Goal: Ask a question

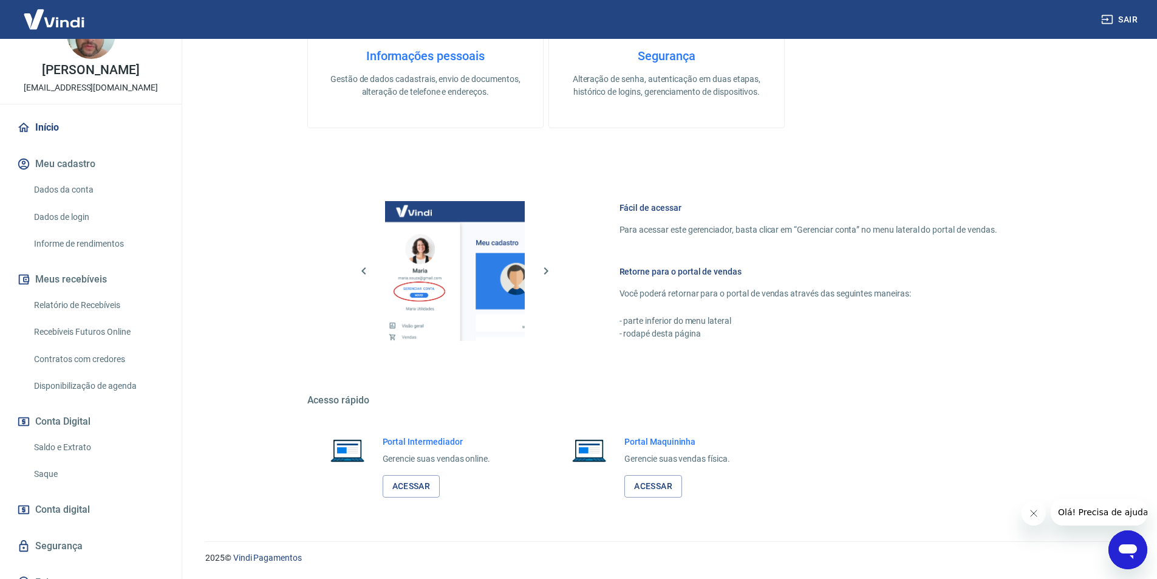
scroll to position [55, 0]
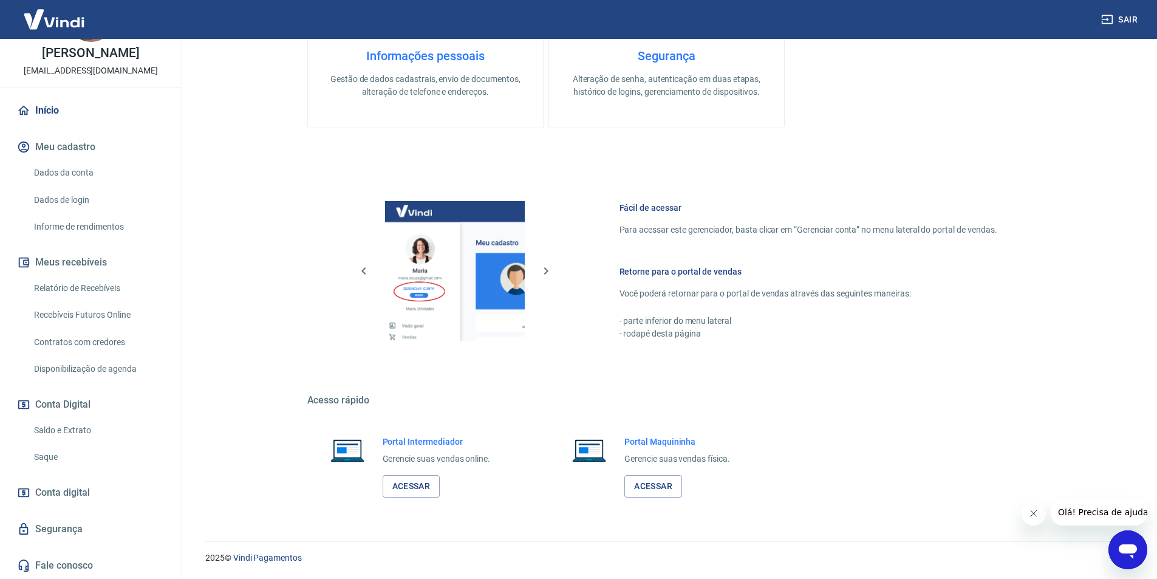
drag, startPoint x: 226, startPoint y: 511, endPoint x: 262, endPoint y: 510, distance: 35.8
click at [1127, 547] on icon "Abrir janela de mensagens" at bounding box center [1127, 551] width 18 height 15
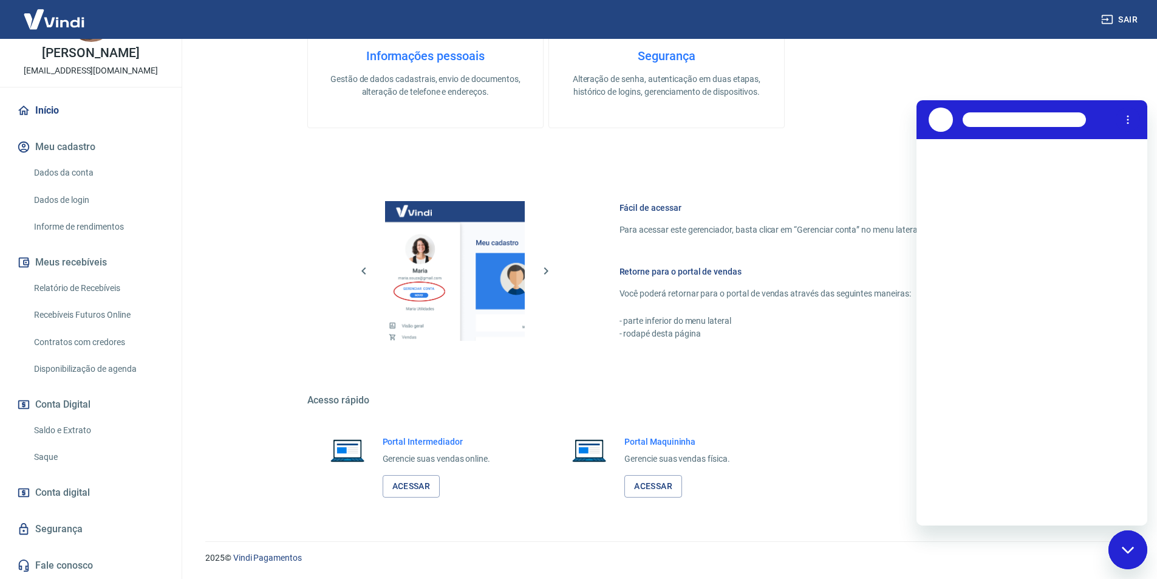
scroll to position [0, 0]
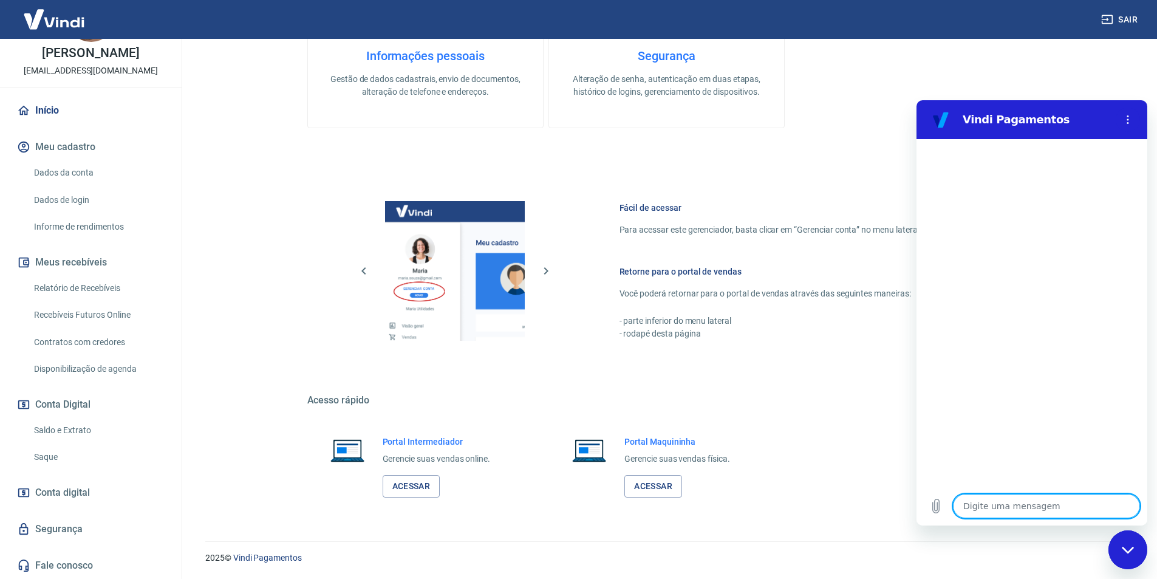
type textarea "x"
click at [1031, 505] on textarea at bounding box center [1046, 506] width 187 height 24
type textarea "o"
type textarea "x"
type textarea "oi"
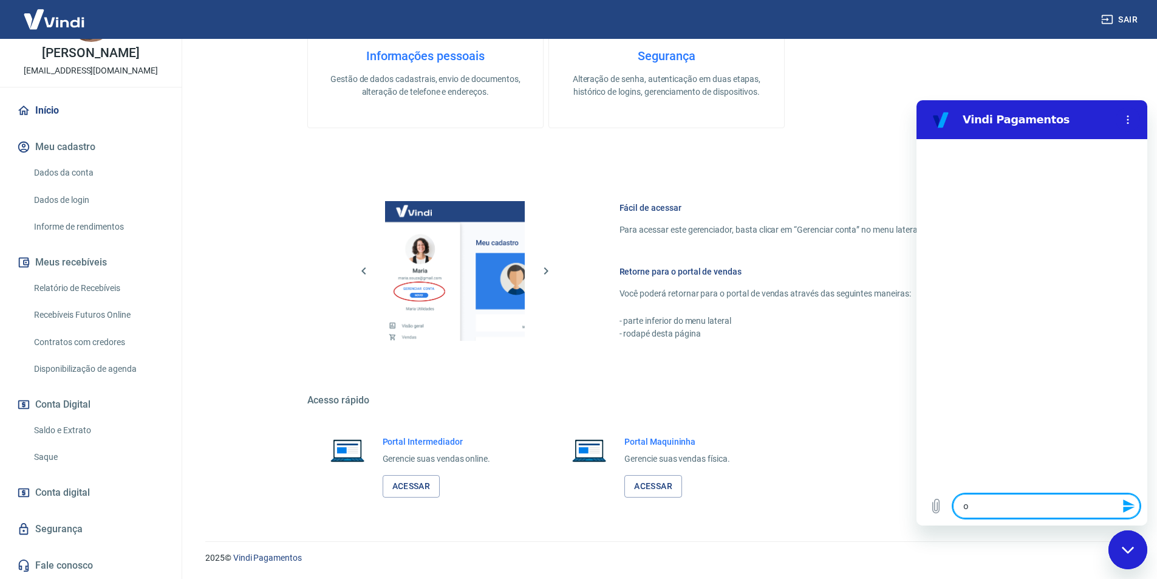
type textarea "x"
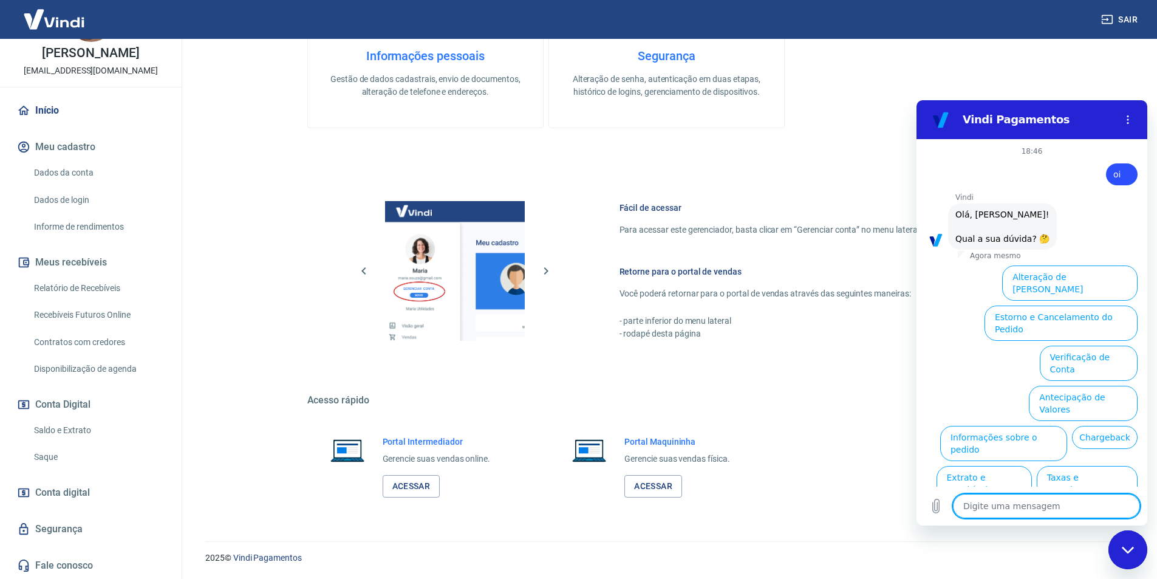
scroll to position [29, 0]
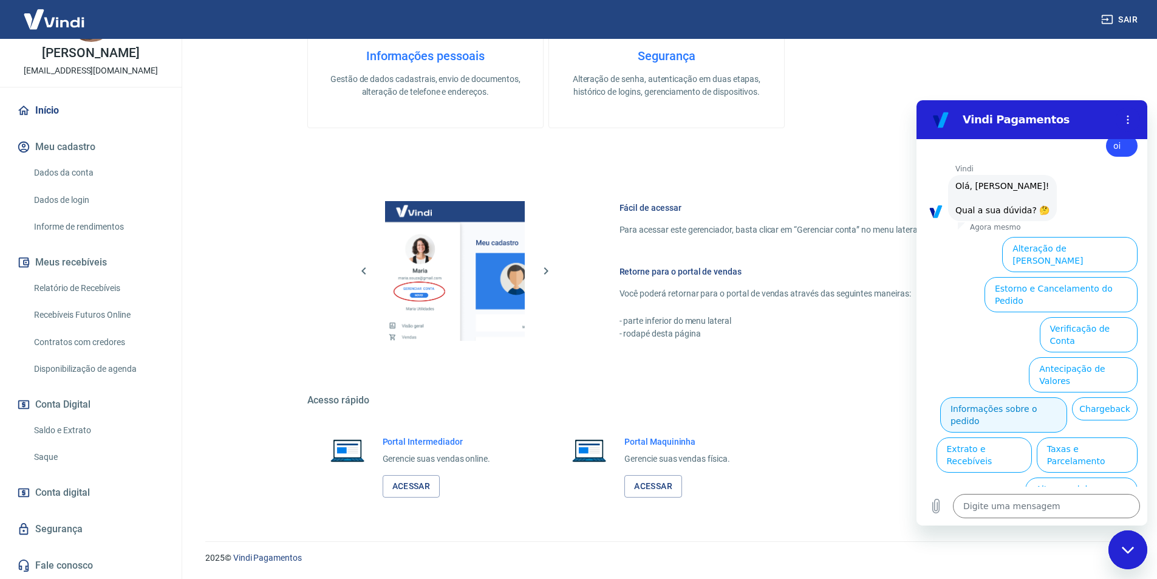
click at [1056, 397] on button "Informações sobre o pedido" at bounding box center [1003, 414] width 127 height 35
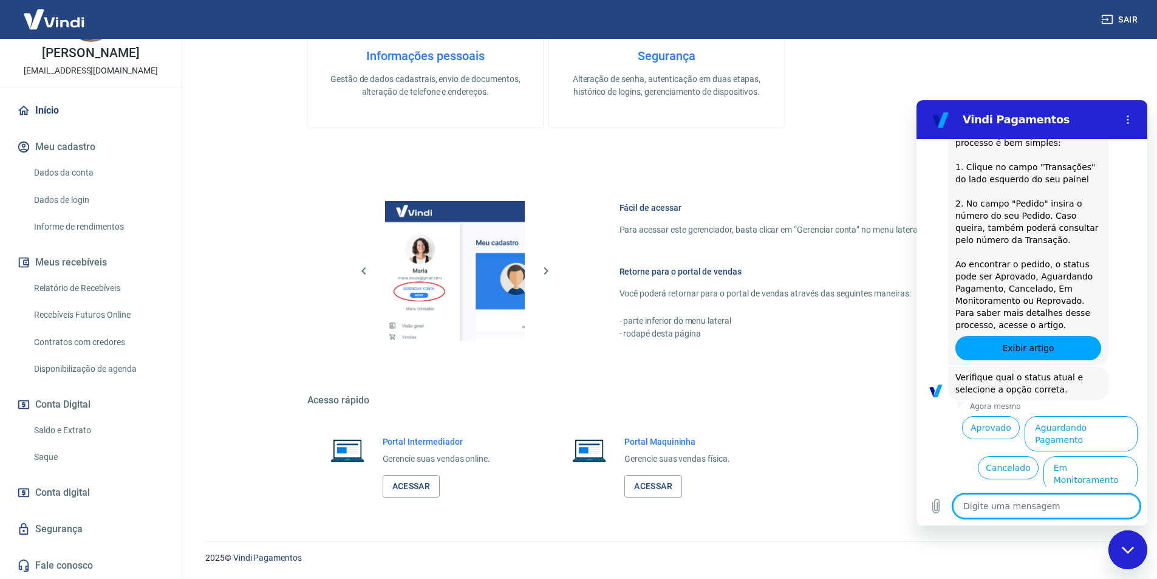
scroll to position [237, 0]
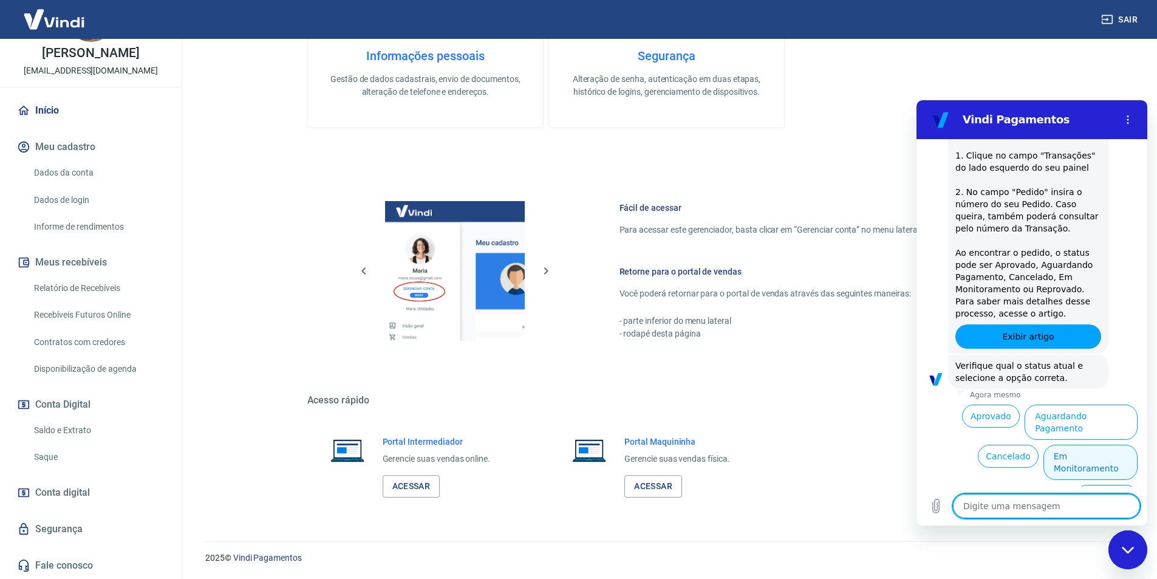
click at [1077, 445] on button "Em Monitoramento" at bounding box center [1090, 461] width 94 height 35
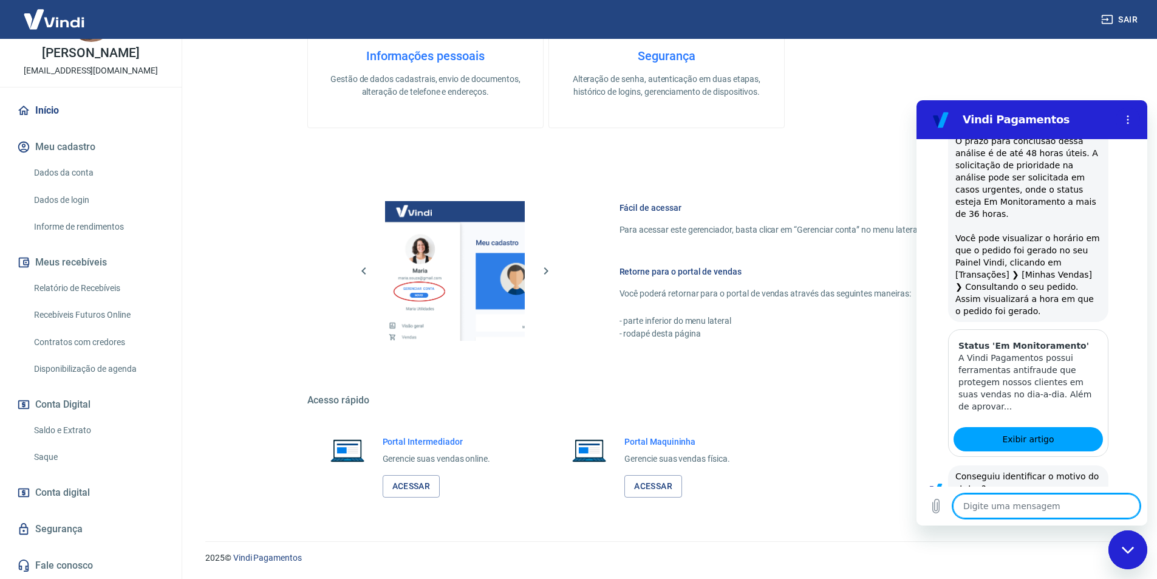
scroll to position [763, 0]
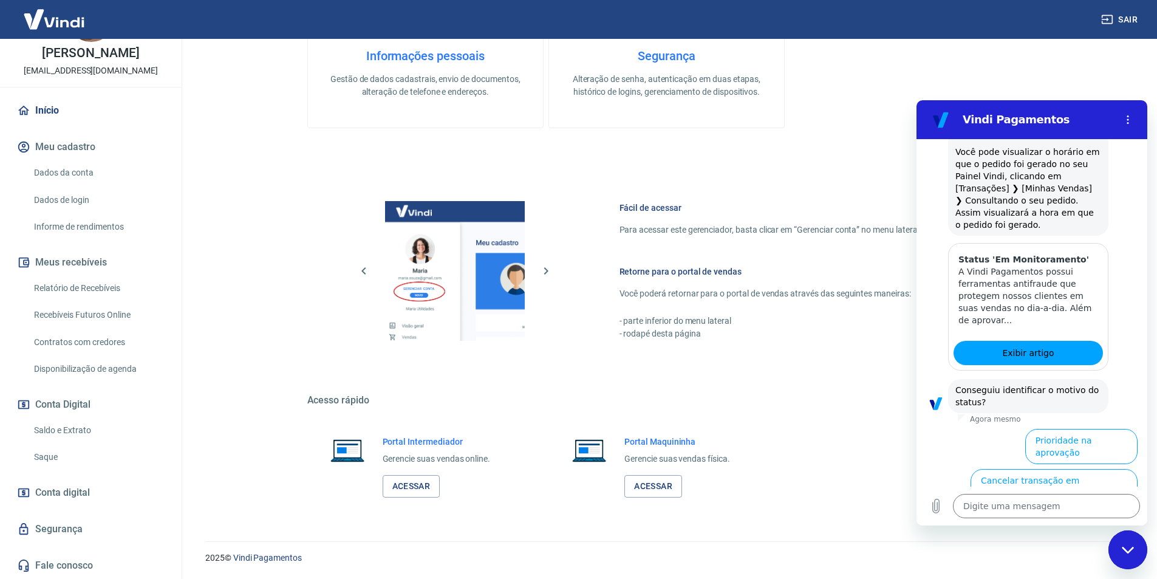
click at [1076, 509] on button "Prazo para liberar o limite do cliente" at bounding box center [1058, 526] width 157 height 35
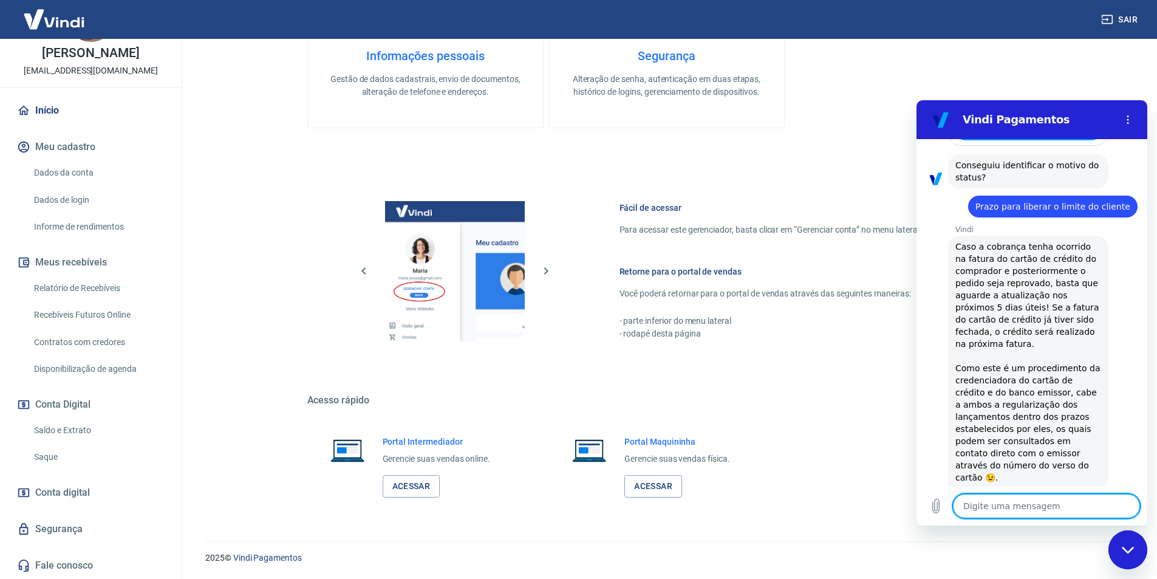
scroll to position [1018, 0]
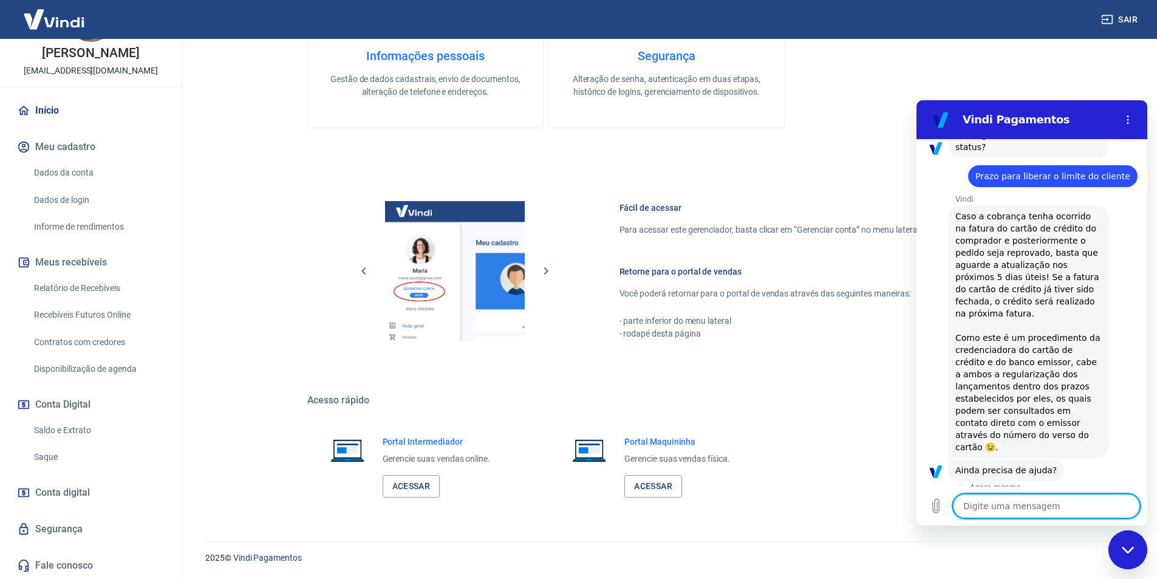
click at [1074, 497] on button "Sim" at bounding box center [1077, 508] width 35 height 23
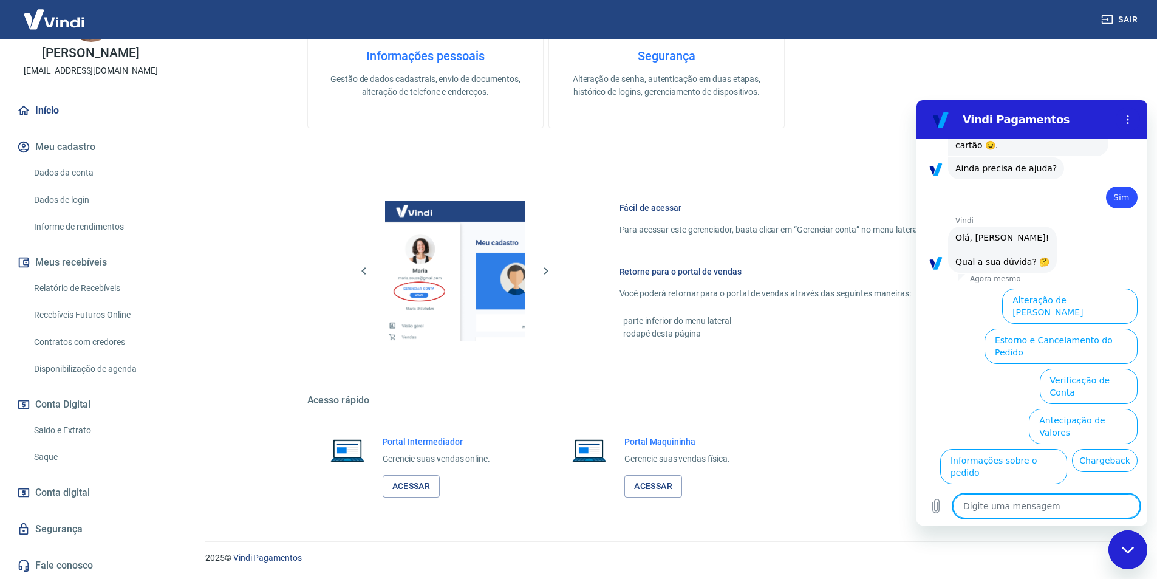
scroll to position [1335, 0]
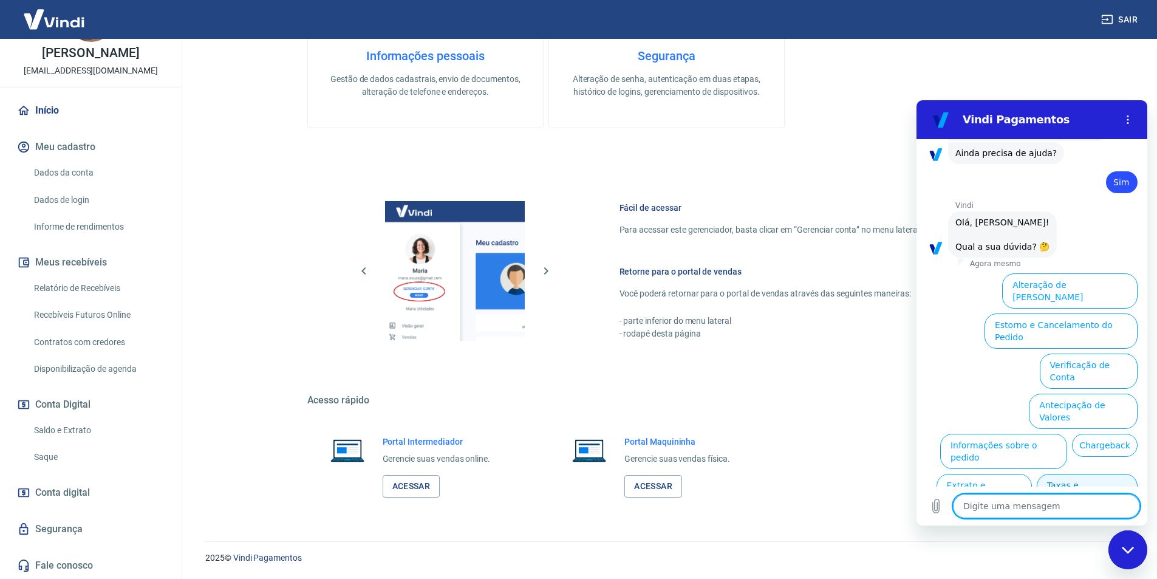
click at [1090, 474] on button "Taxas e Parcelamento" at bounding box center [1086, 491] width 101 height 35
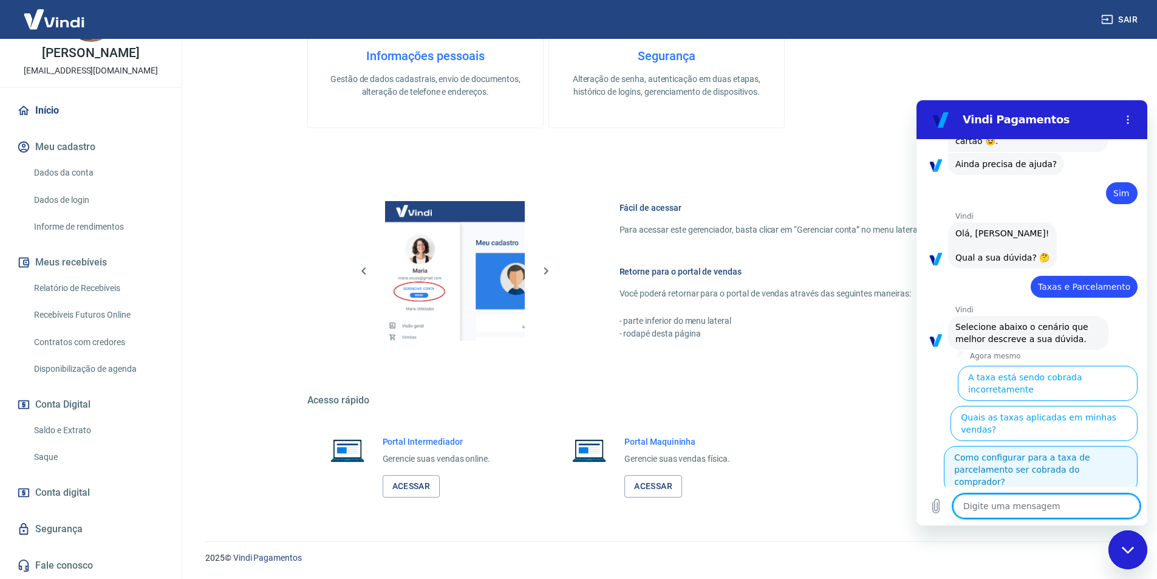
scroll to position [1329, 0]
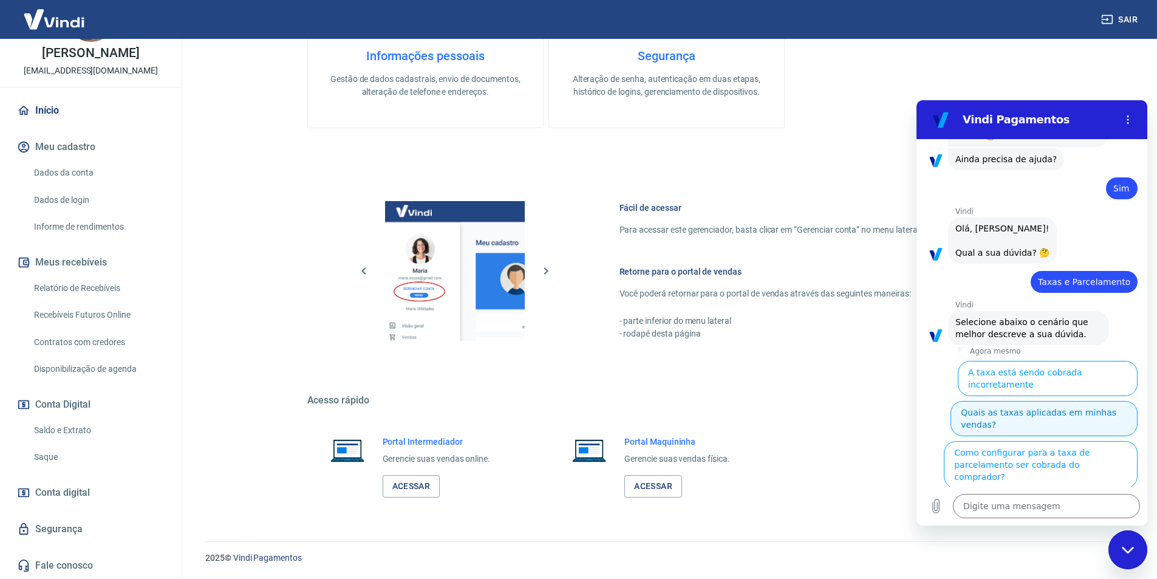
click at [1000, 401] on button "Quais as taxas aplicadas em minhas vendas?" at bounding box center [1043, 418] width 187 height 35
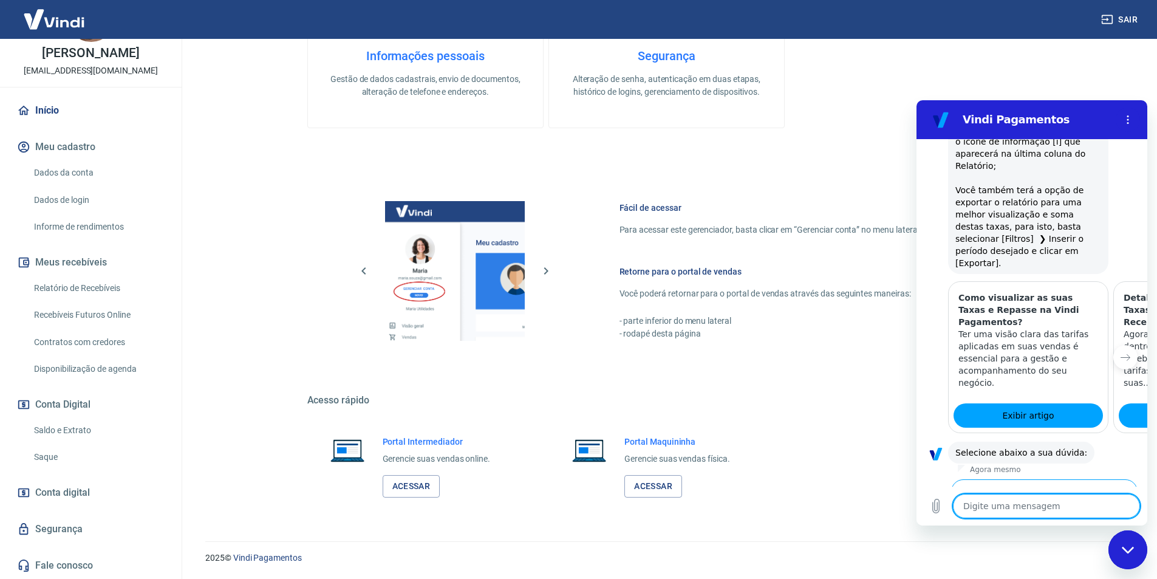
scroll to position [1908, 0]
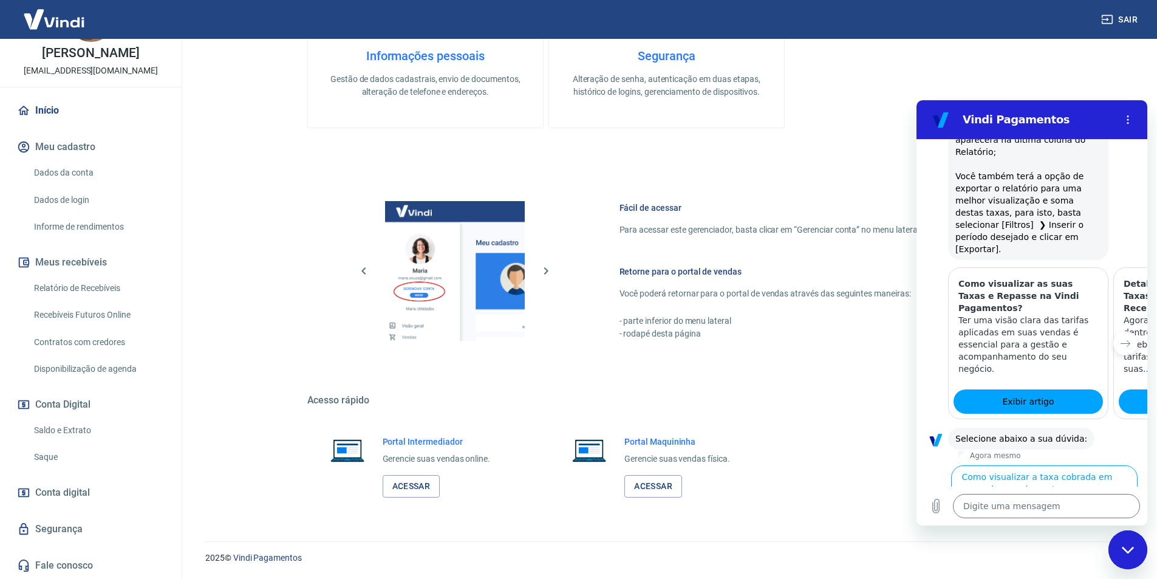
click at [1031, 545] on button "Como visualizar o total de taxas cobradas em minhas vendas" at bounding box center [1041, 562] width 191 height 35
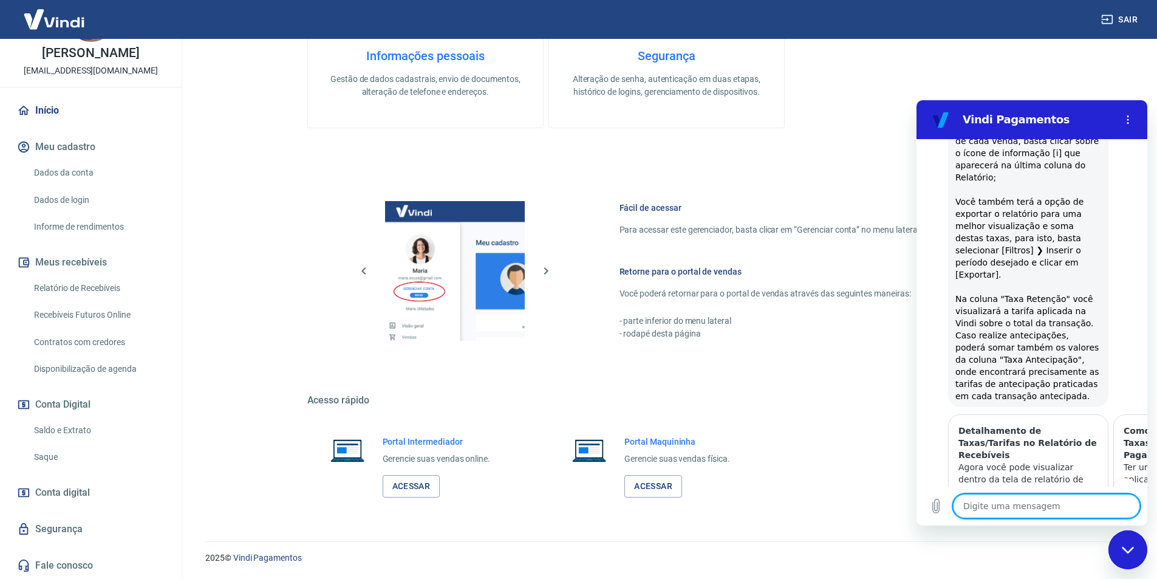
scroll to position [2439, 0]
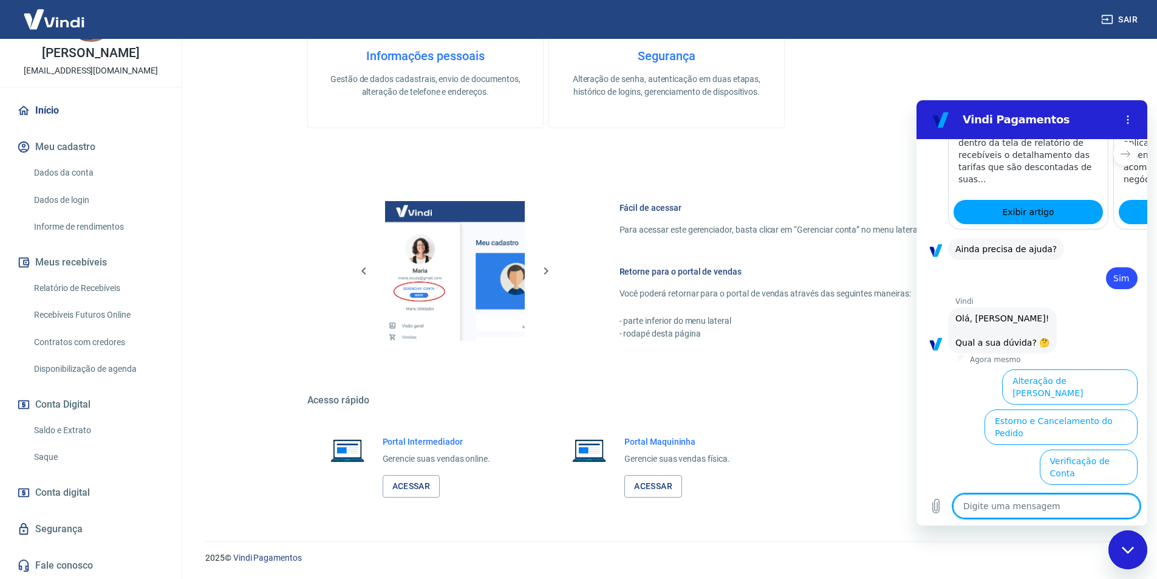
scroll to position [2756, 0]
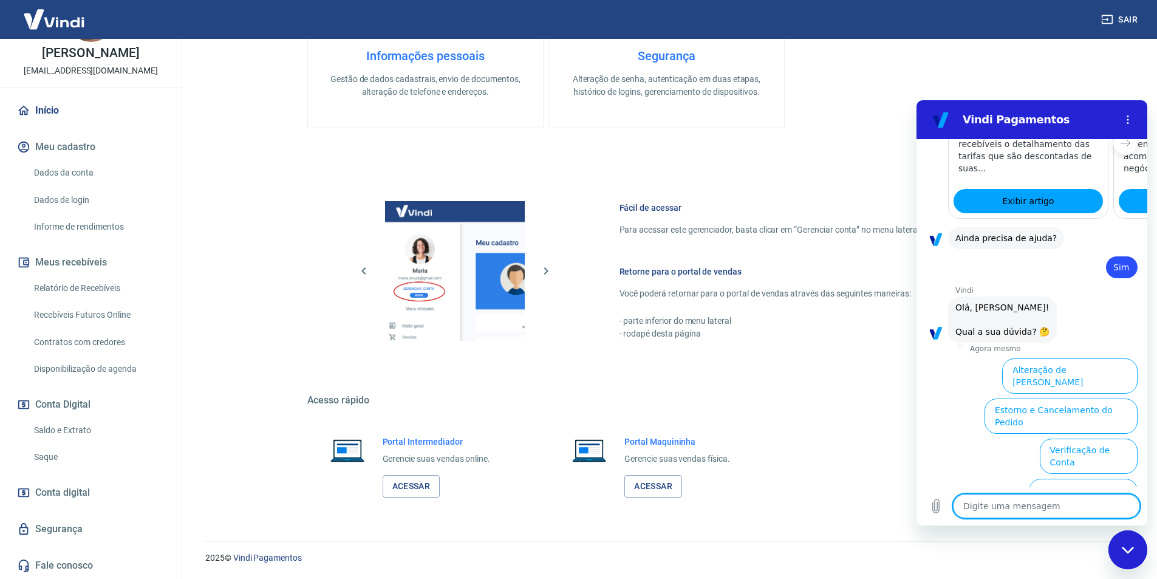
click at [1031, 559] on button "Extrato e Recebíveis" at bounding box center [983, 576] width 95 height 35
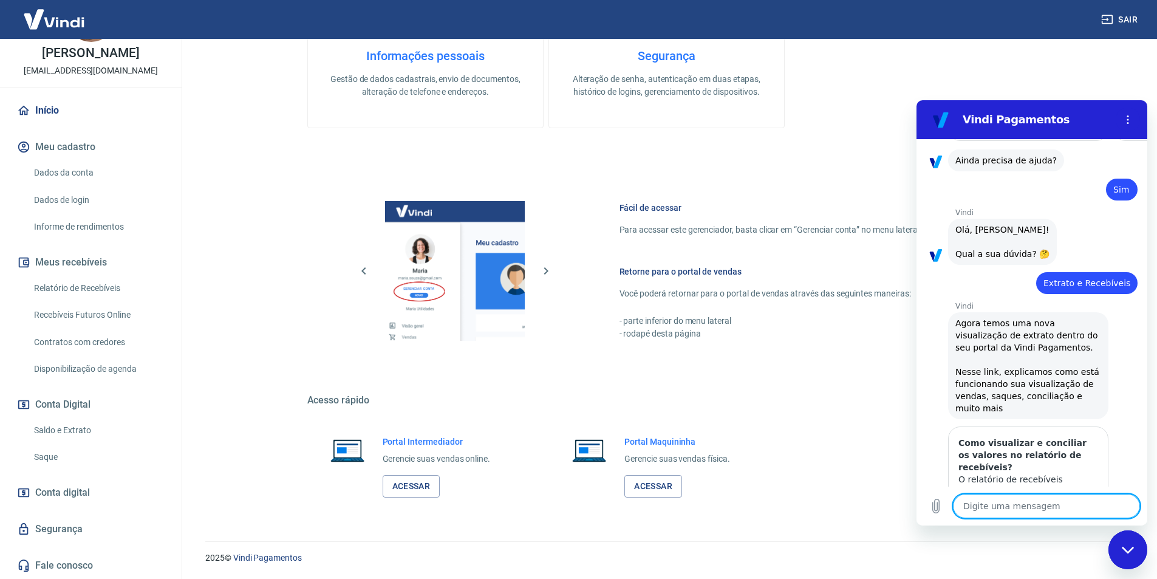
scroll to position [2864, 0]
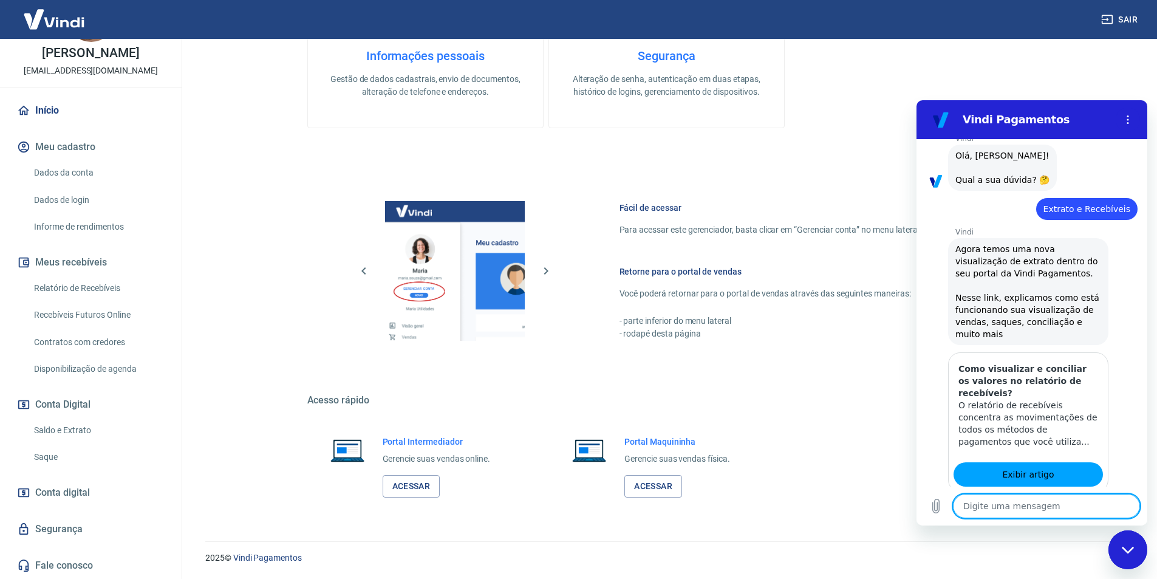
type textarea "x"
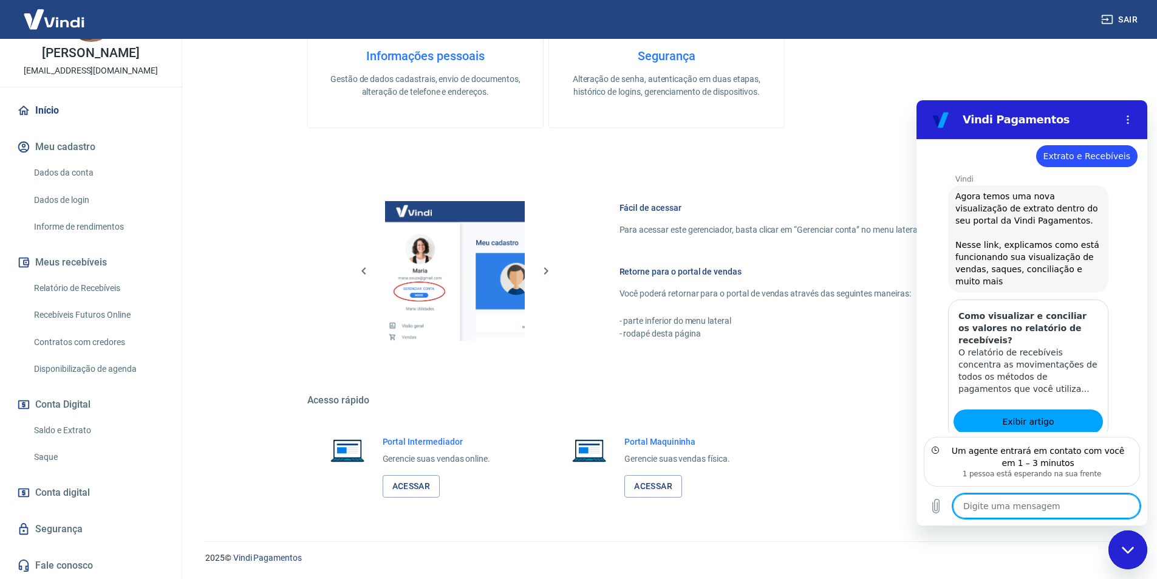
scroll to position [2962, 0]
click at [1018, 508] on textarea at bounding box center [1046, 506] width 187 height 24
type textarea "o"
type textarea "x"
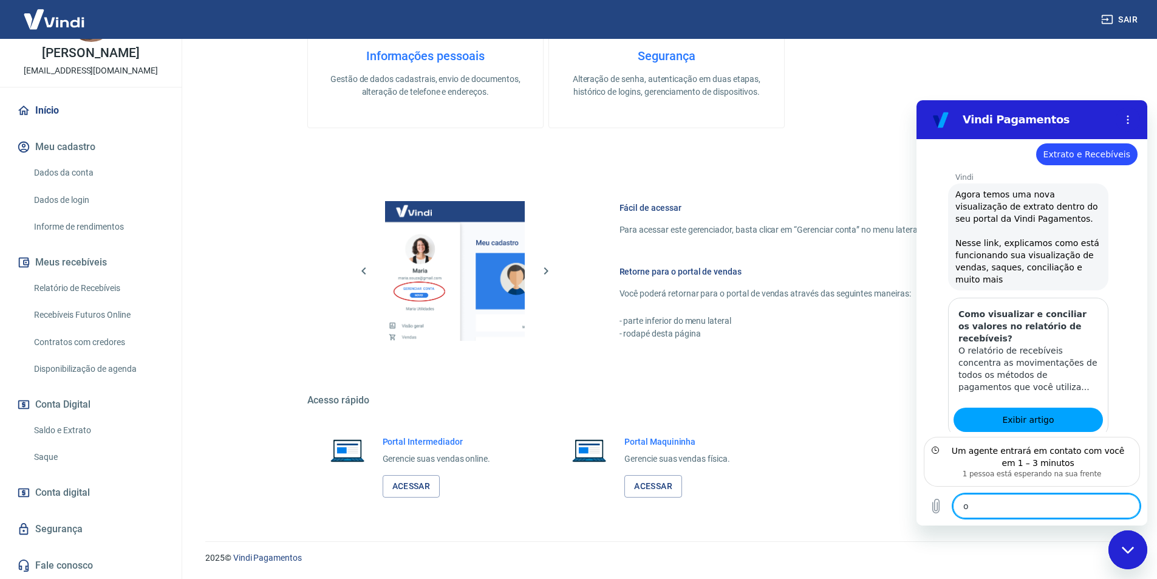
type textarea "oi"
type textarea "x"
type textarea "oi"
type textarea "x"
type textarea "oi c"
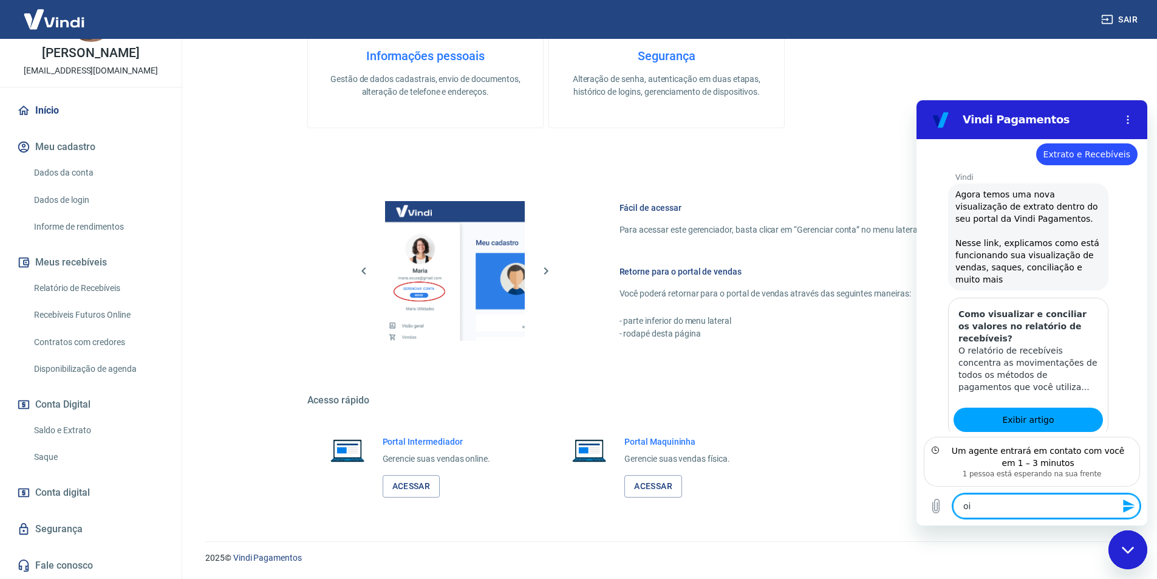
type textarea "x"
type textarea "oi co"
type textarea "x"
type textarea "oi com"
type textarea "x"
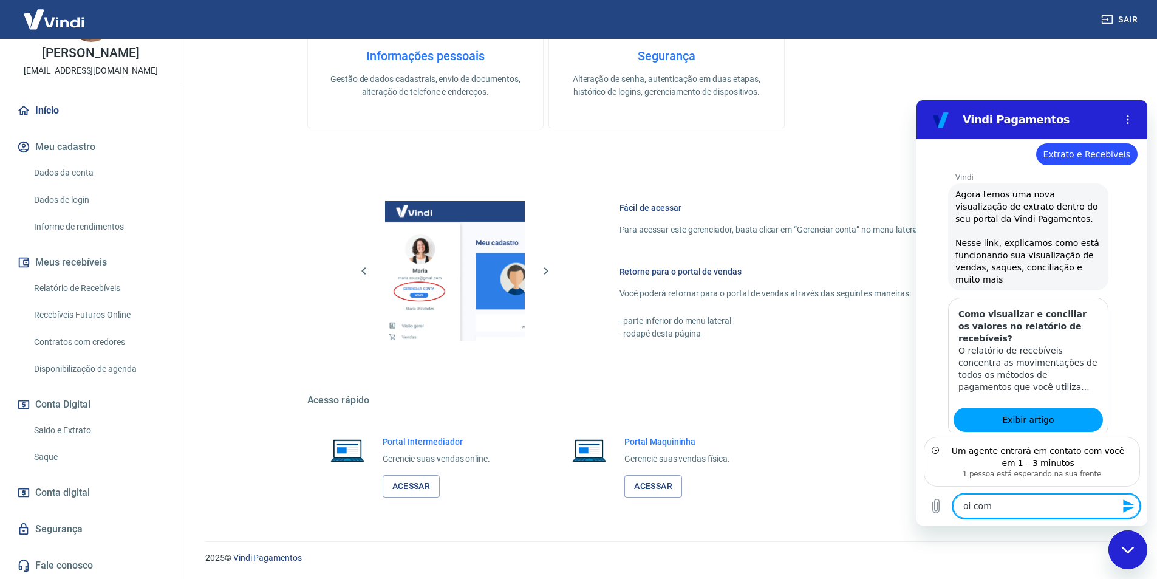
type textarea "oi como"
type textarea "x"
type textarea "oi como"
type textarea "x"
type textarea "oi como t"
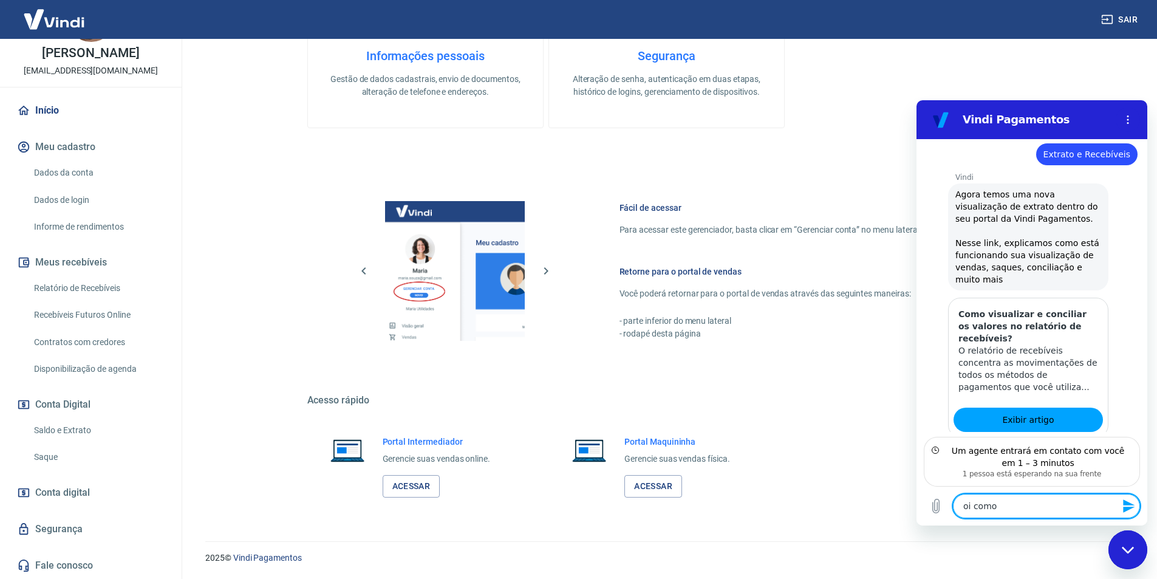
type textarea "x"
type textarea "oi como ti"
type textarea "x"
type textarea "oi como tit"
type textarea "x"
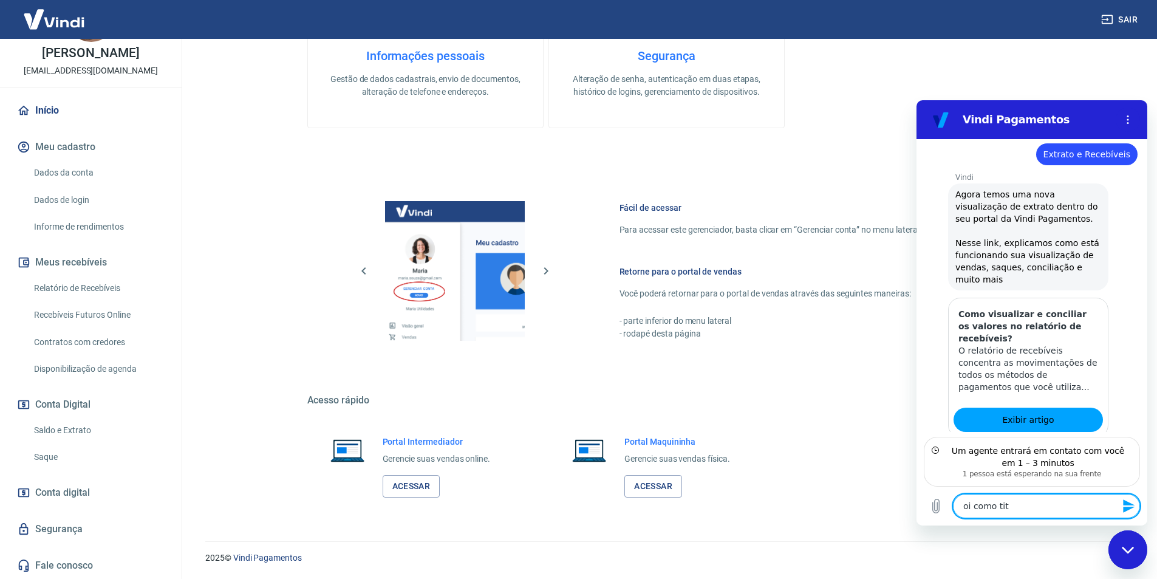
type textarea "oi como ti"
type textarea "x"
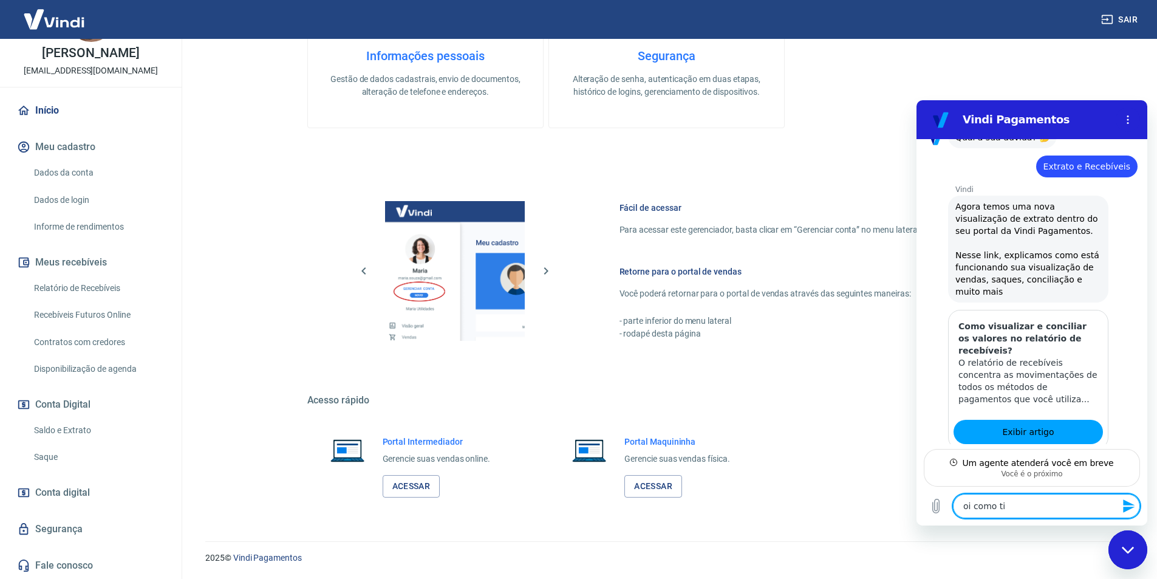
type textarea "oi como tir"
type textarea "x"
type textarea "oi como tira"
type textarea "x"
type textarea "oi como tirar"
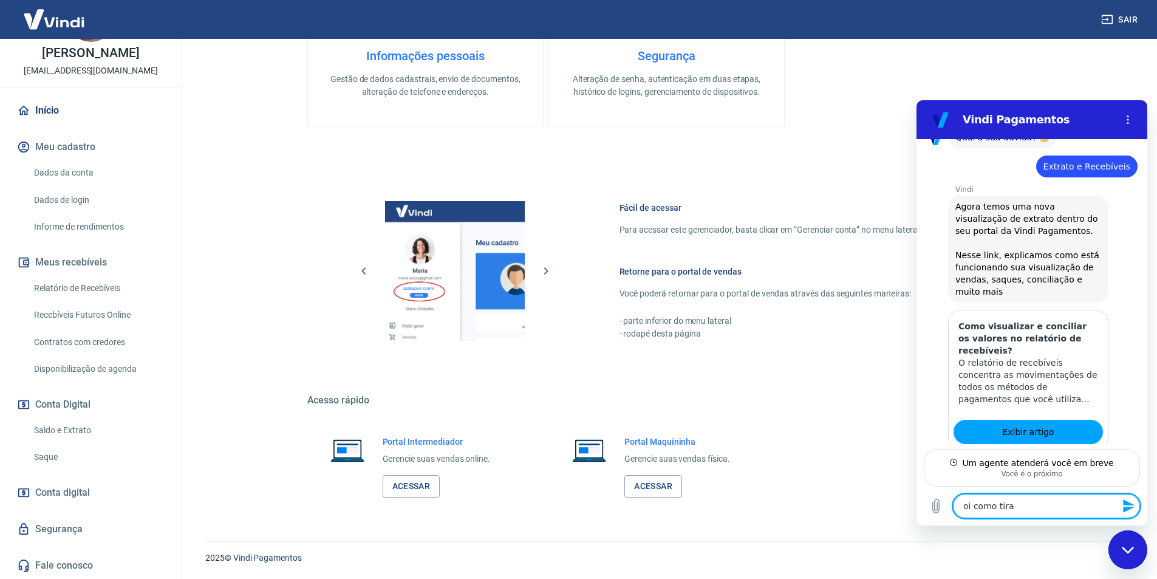
type textarea "x"
type textarea "oi como tirar"
type textarea "x"
type textarea "oi como tirar a"
type textarea "x"
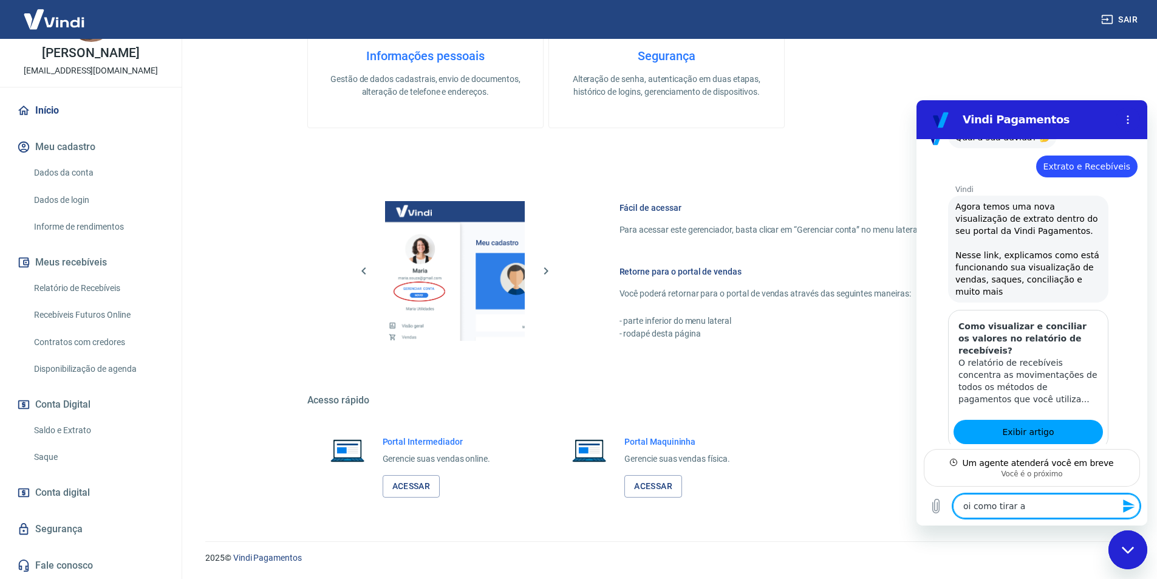
type textarea "oi como tirar a"
type textarea "x"
type textarea "oi como tirar a n"
type textarea "x"
type textarea "oi como tirar a no"
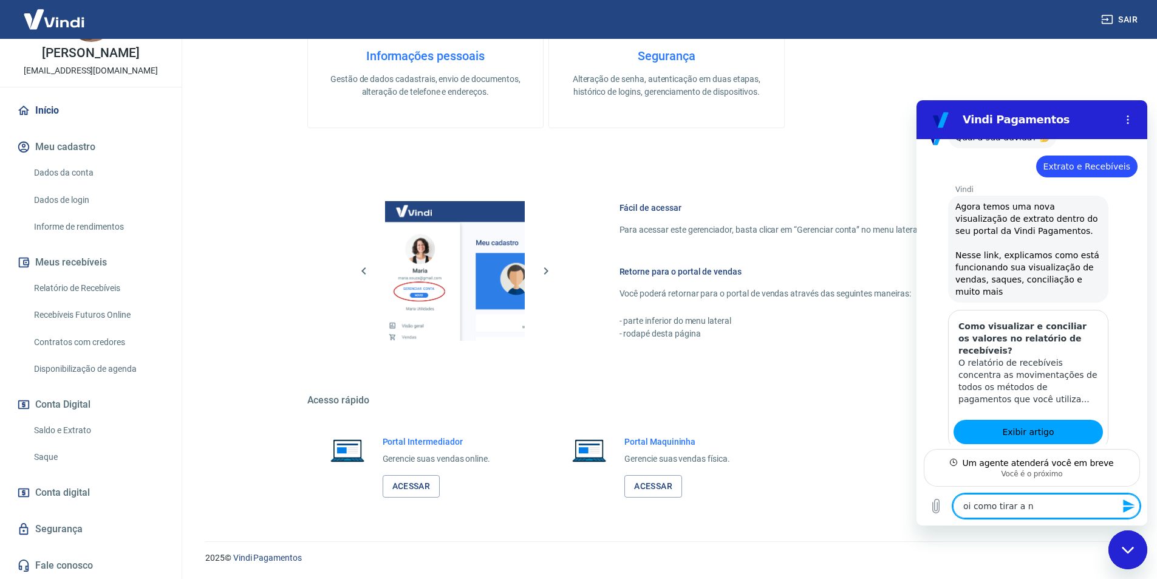
type textarea "x"
type textarea "oi como tirar a not"
type textarea "x"
type textarea "oi como tirar a nota"
type textarea "x"
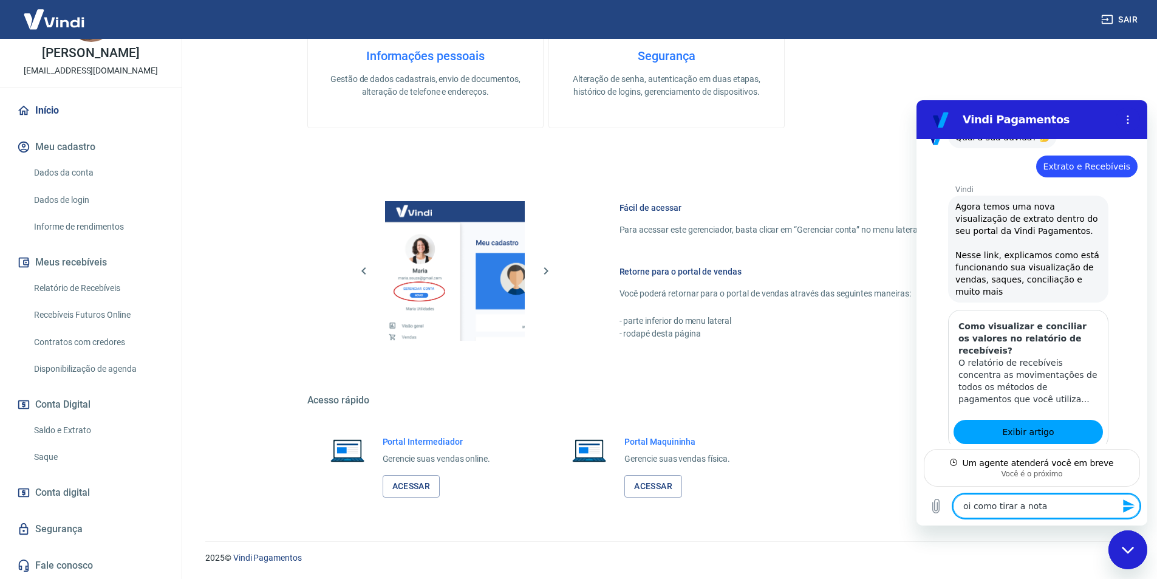
type textarea "oi como tirar a nota"
type textarea "x"
type textarea "oi como tirar a nota f"
type textarea "x"
type textarea "oi como tirar a nota fi"
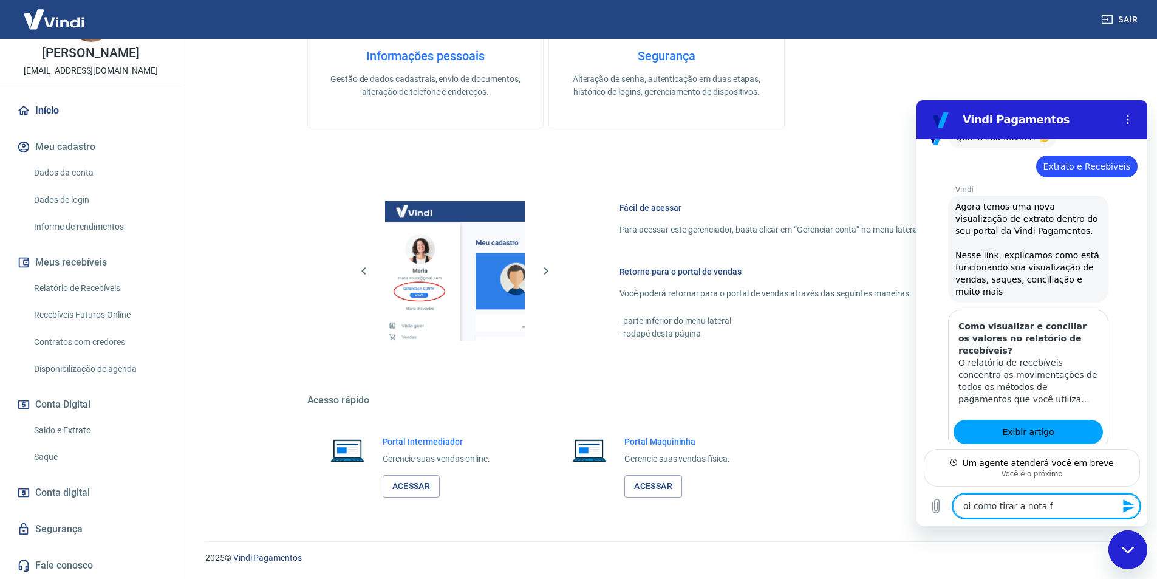
type textarea "x"
type textarea "oi como tirar a nota fic"
type textarea "x"
type textarea "oi como tirar a nota fica"
type textarea "x"
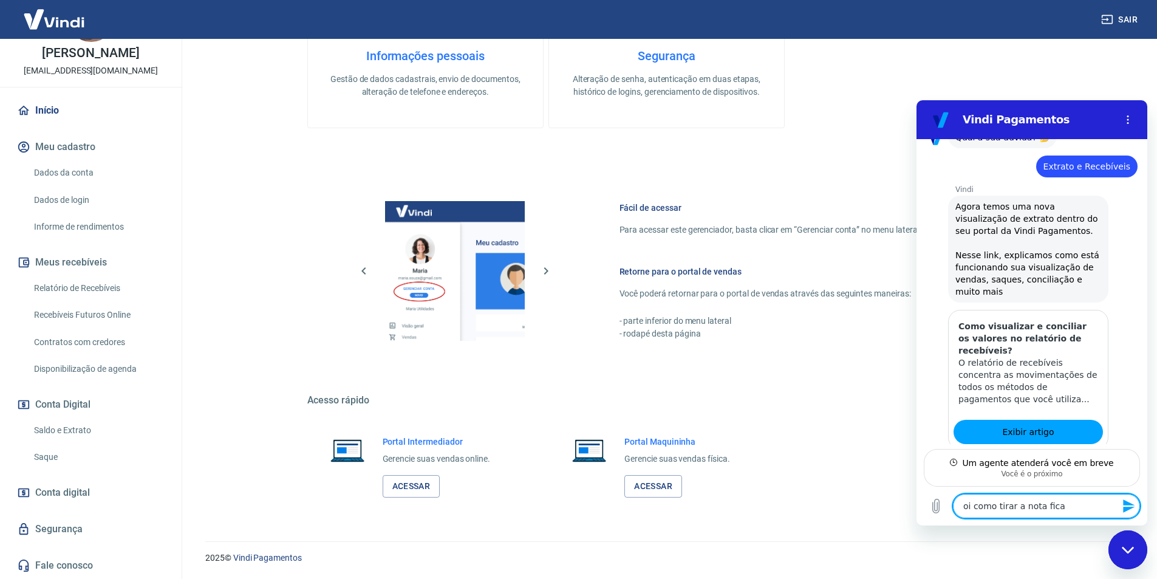
type textarea "oi como tirar a nota fical"
type textarea "x"
type textarea "oi como tirar a nota fical"
type textarea "x"
type textarea "oi como tirar a nota fical"
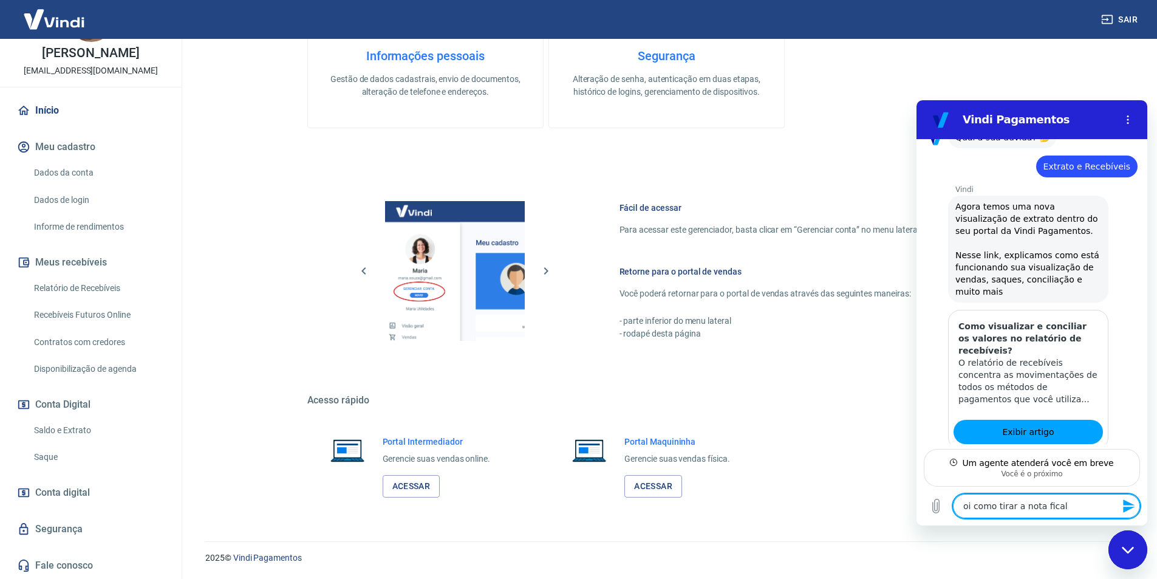
type textarea "x"
type textarea "oi como tirar a nota fica"
type textarea "x"
type textarea "oi como tirar a nota fic"
type textarea "x"
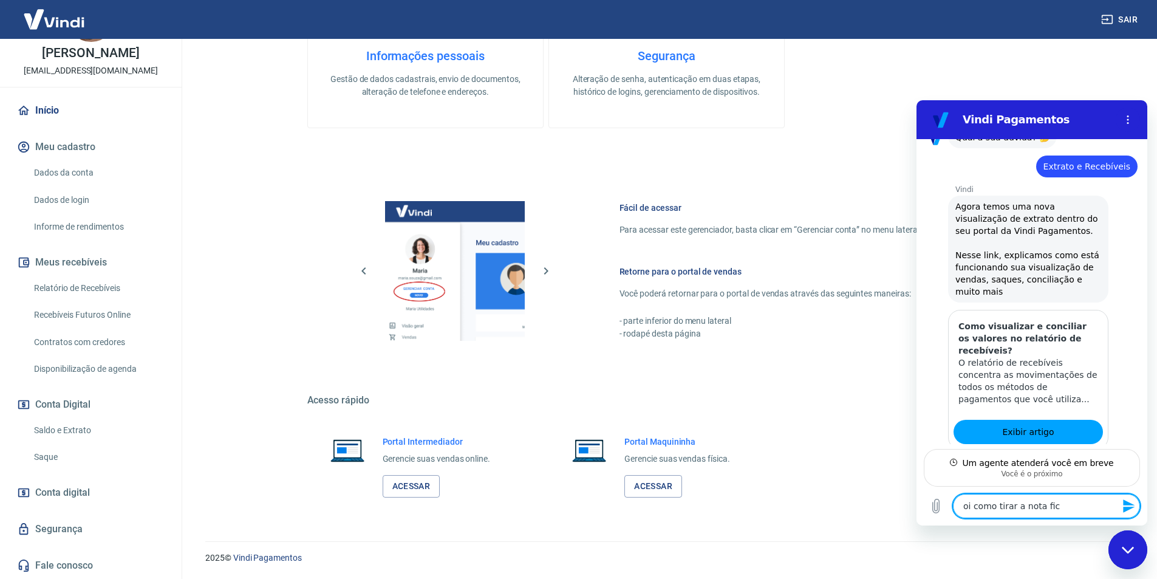
type textarea "oi como tirar a nota fi"
type textarea "x"
type textarea "oi como tirar a nota fis"
type textarea "x"
type textarea "oi como tirar a nota fisc"
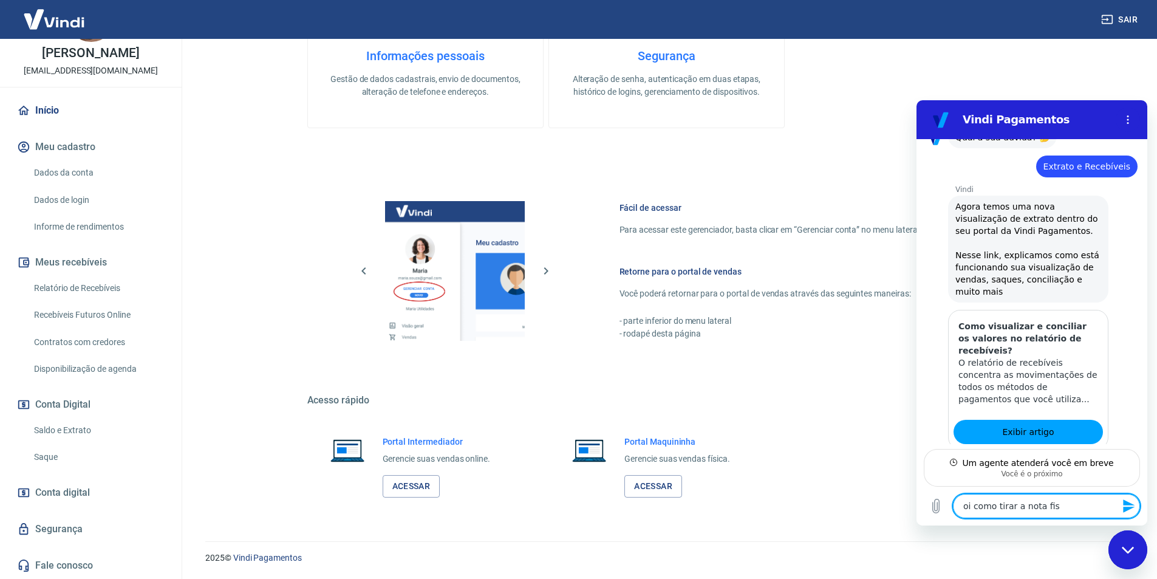
type textarea "x"
type textarea "oi como tirar a nota fisca"
type textarea "x"
type textarea "oi como tirar a nota fiscal"
type textarea "x"
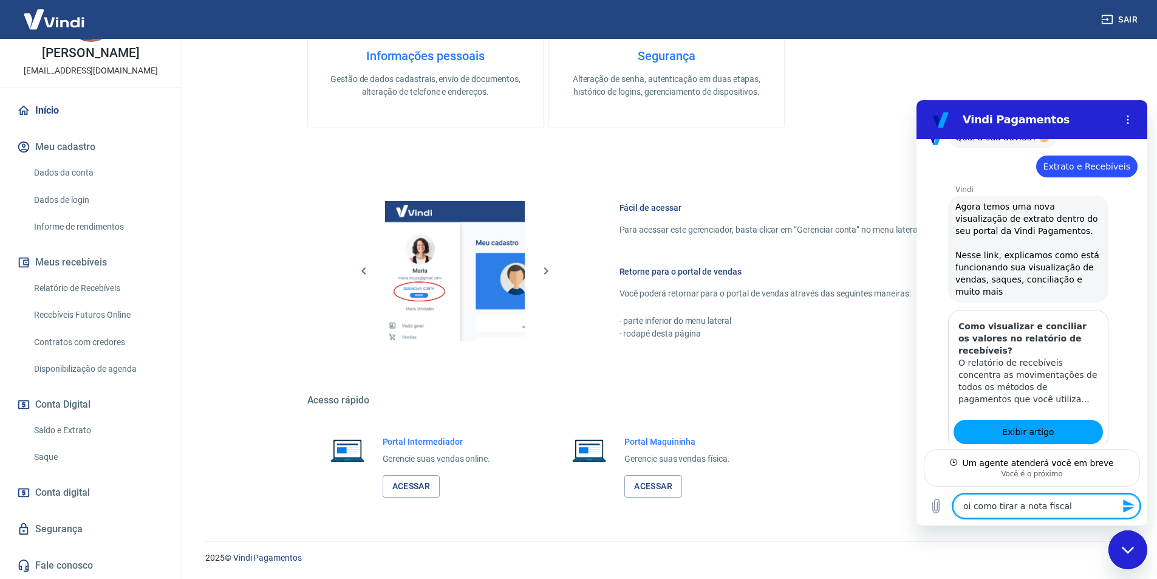
type textarea "x"
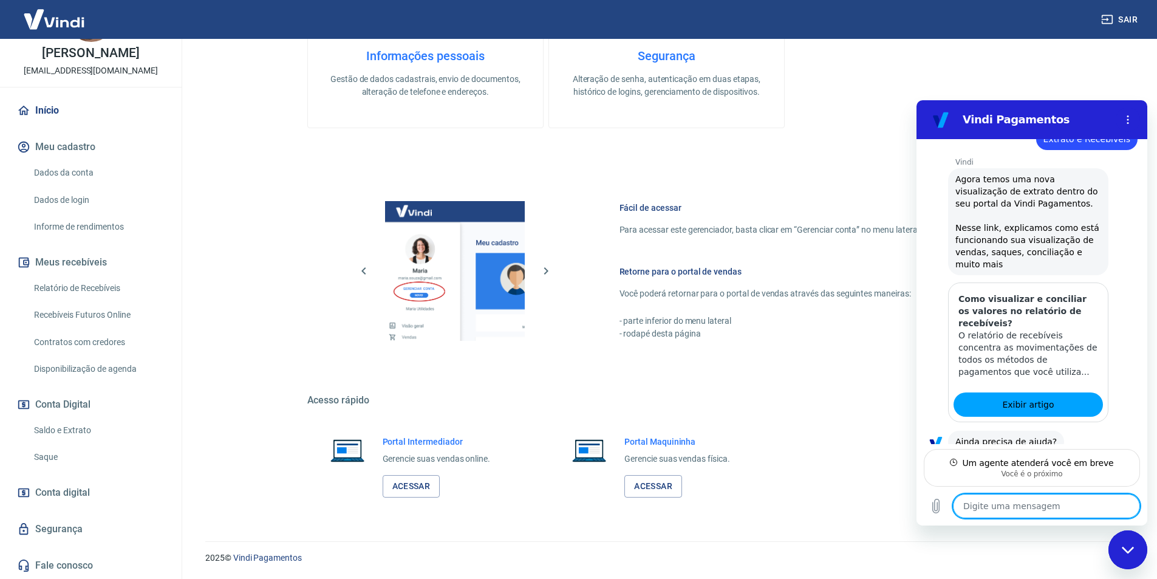
type textarea "e"
type textarea "x"
type textarea "es"
type textarea "x"
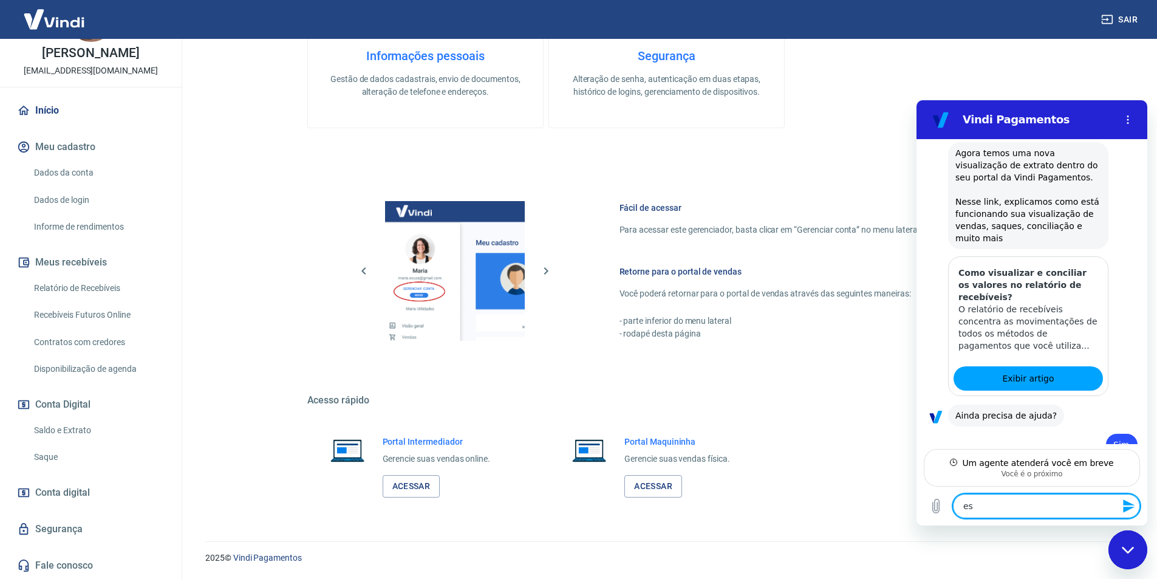
type textarea "est"
type textarea "x"
type textarea "esto"
type textarea "x"
type textarea "estou"
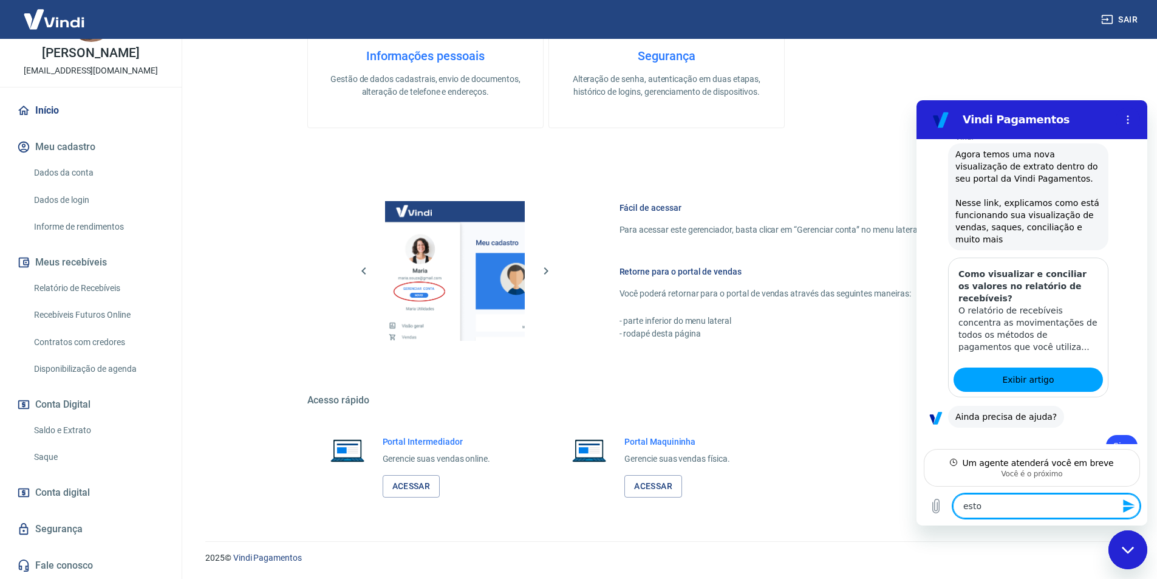
type textarea "x"
type textarea "estou"
type textarea "x"
type textarea "estou e"
type textarea "x"
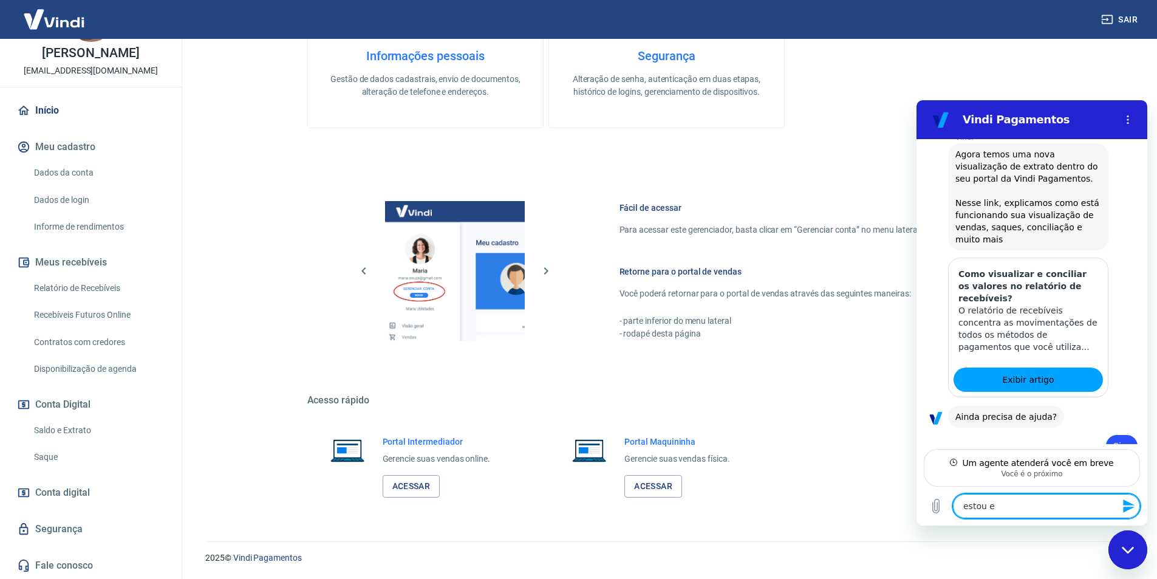
type textarea "estou em"
type textarea "x"
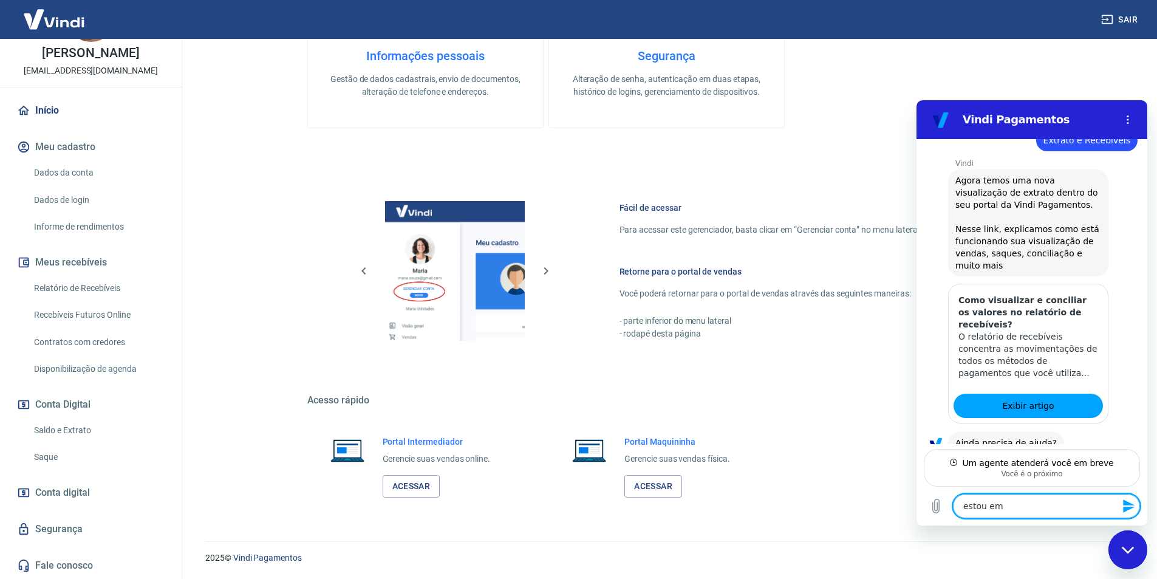
type textarea "estou em"
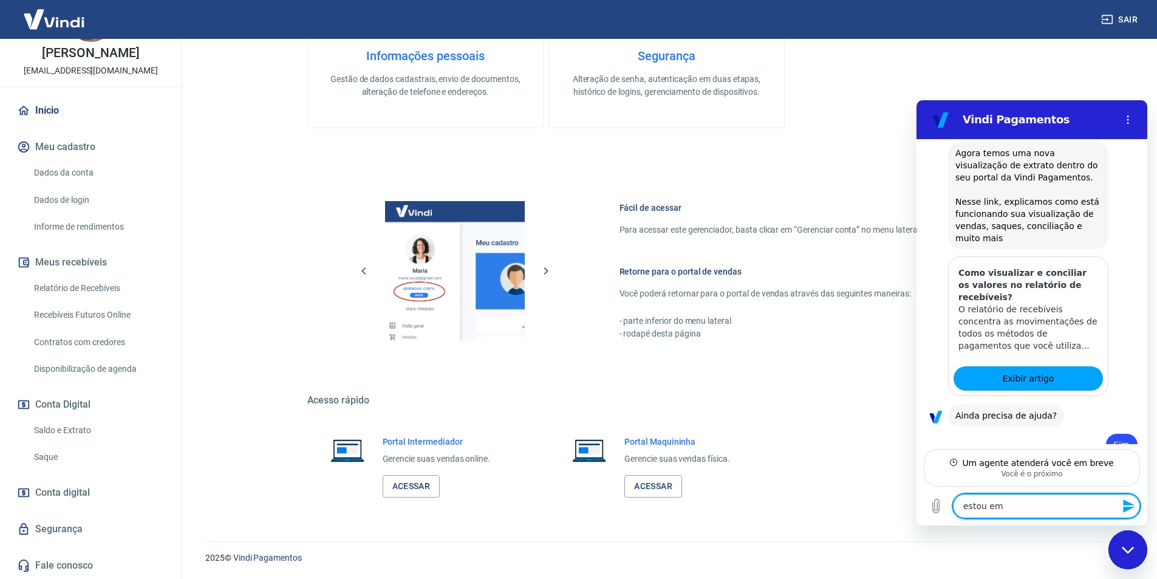
type textarea "x"
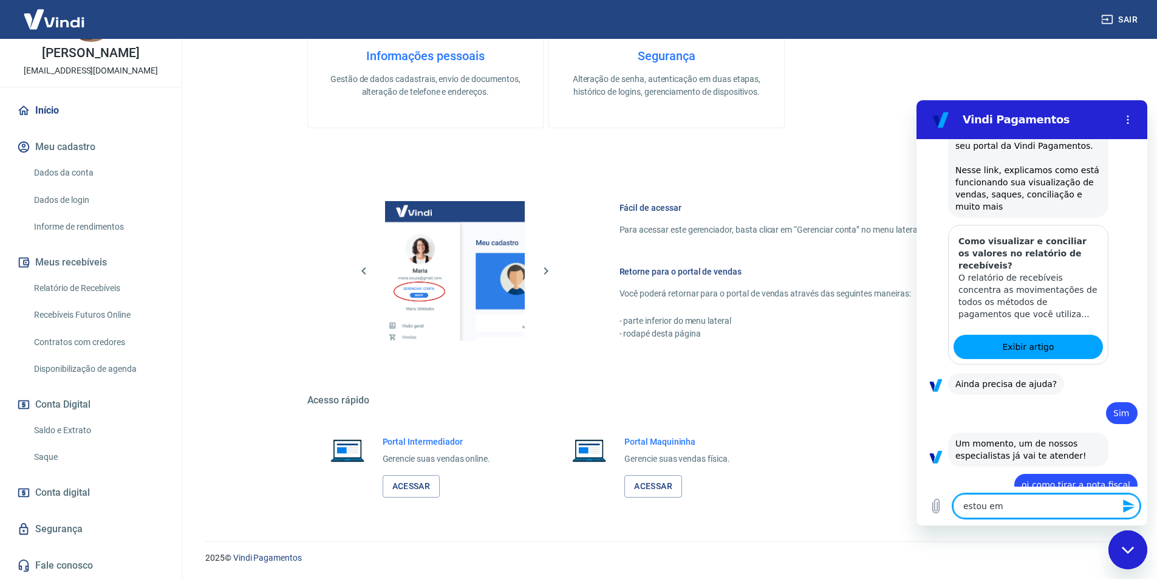
type textarea "estou em d"
type textarea "x"
type textarea "estou em du"
type textarea "x"
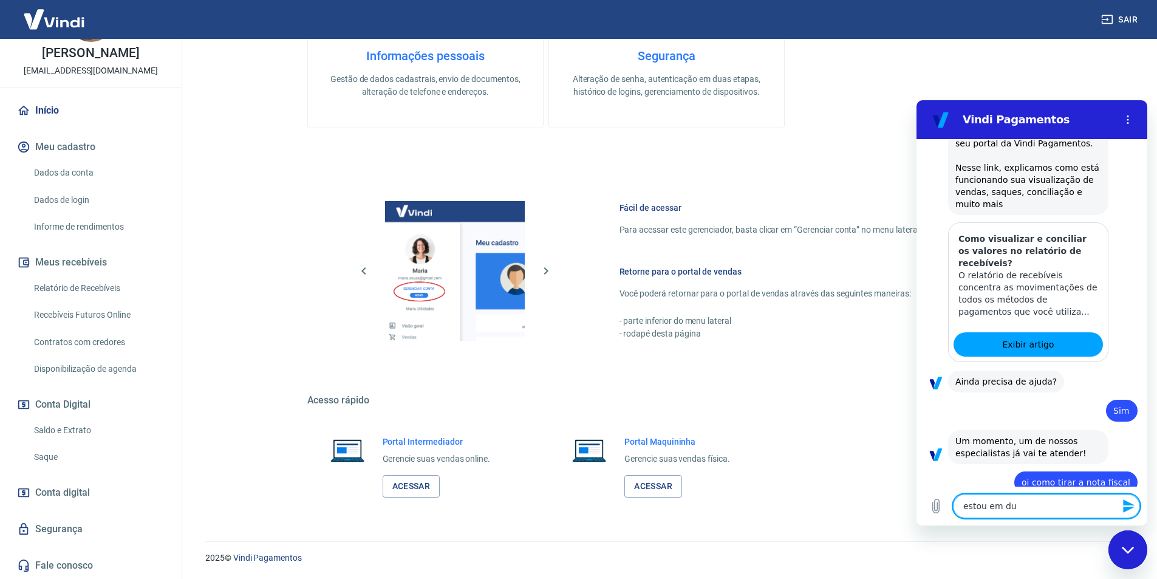
type textarea "estou em duv"
type textarea "x"
type textarea "estou em [GEOGRAPHIC_DATA]"
type textarea "x"
type textarea "estou em duvid"
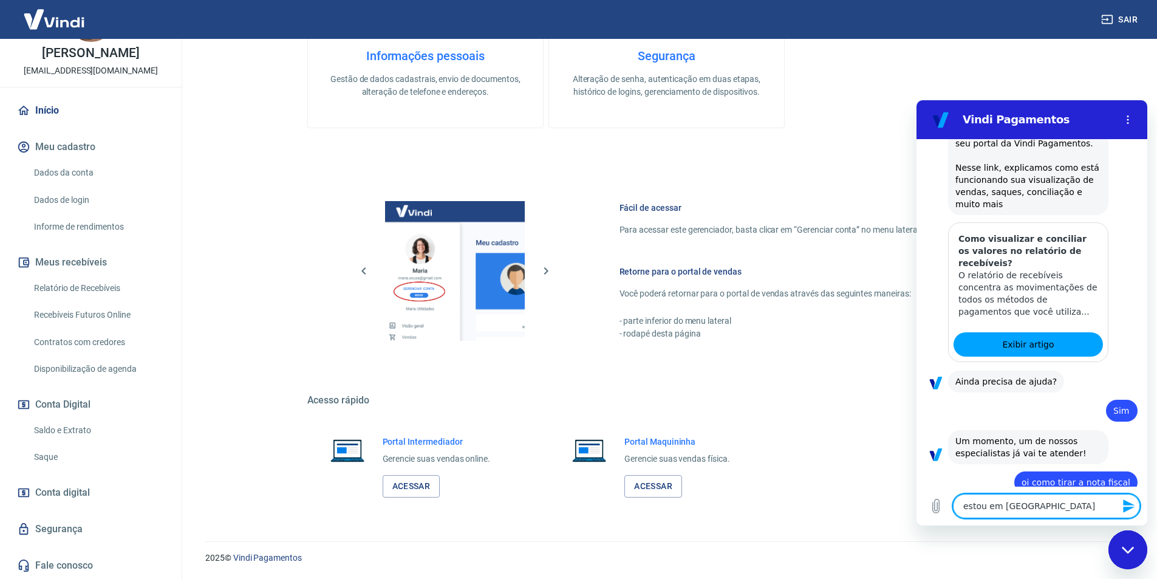
type textarea "x"
type textarea "estou em duvida"
type textarea "x"
type textarea "estou em duvida"
type textarea "x"
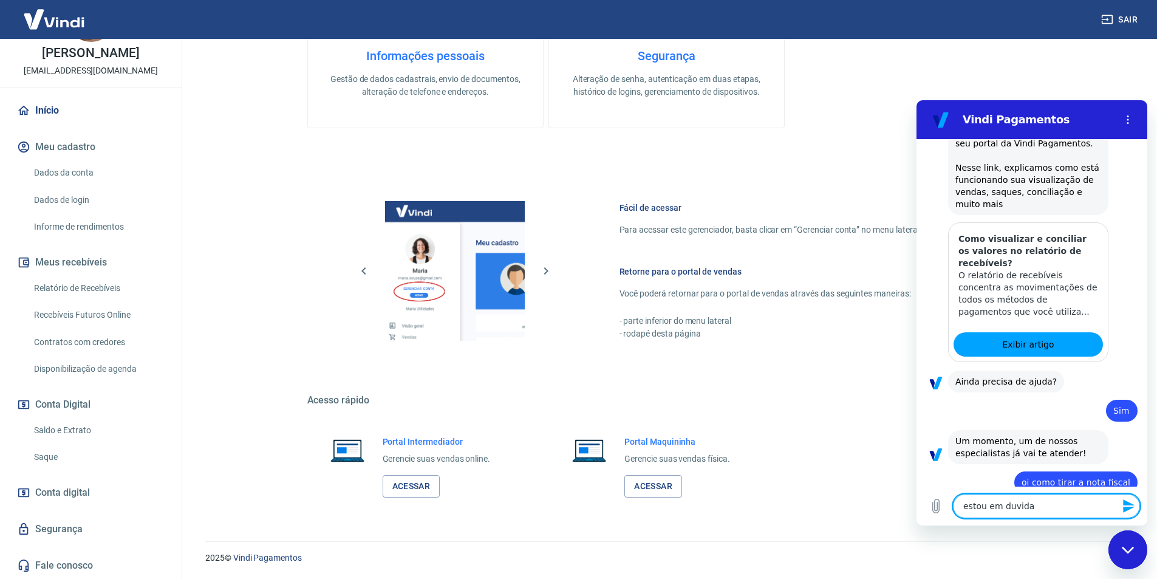
type textarea "estou em duvida e"
type textarea "x"
type textarea "estou em duvida em"
type textarea "x"
type textarea "estou em duvida em"
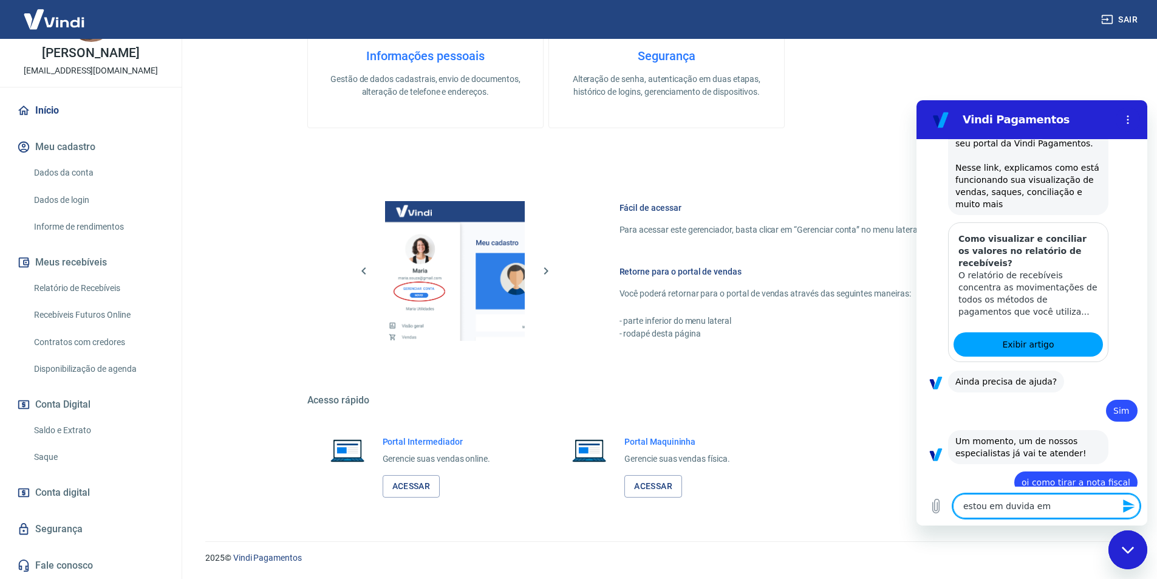
type textarea "x"
type textarea "estou em duvida em q"
type textarea "x"
type textarea "estou em duvida em qu"
type textarea "x"
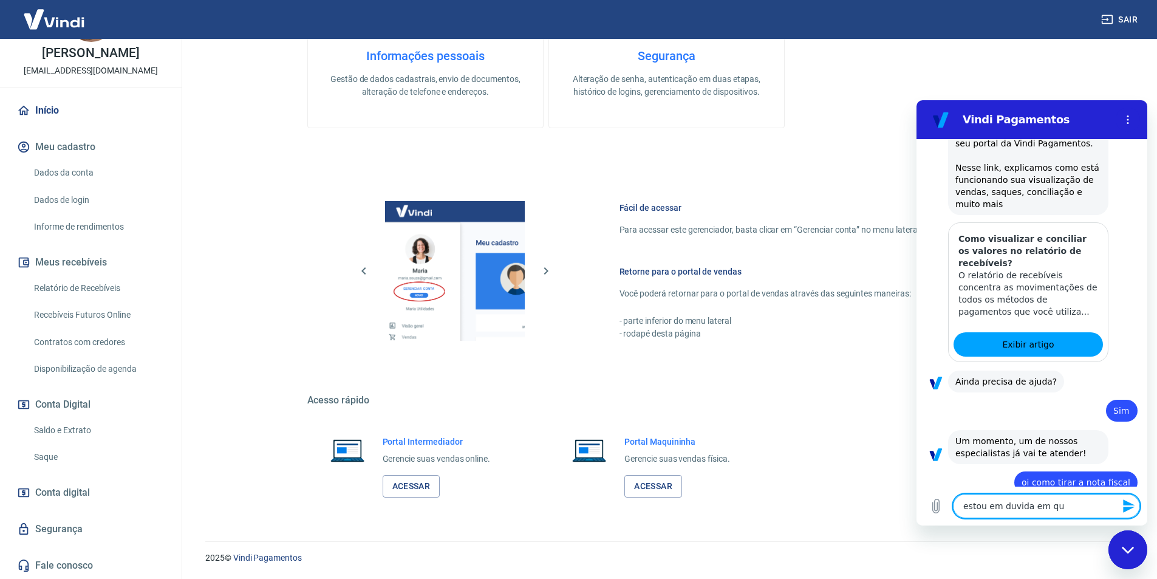
type textarea "estou em duvida em qua"
type textarea "x"
type textarea "estou em duvida em qual"
type textarea "x"
type textarea "estou em duvida em qual"
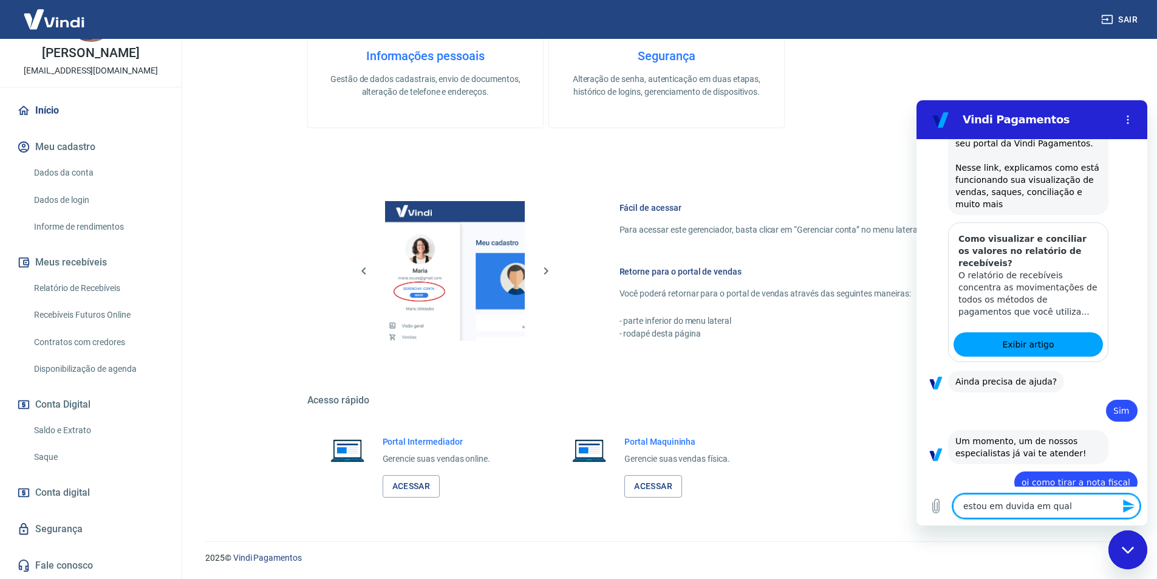
type textarea "x"
type textarea "estou em duvida em qual v"
type textarea "x"
type textarea "estou em duvida em qual va"
type textarea "x"
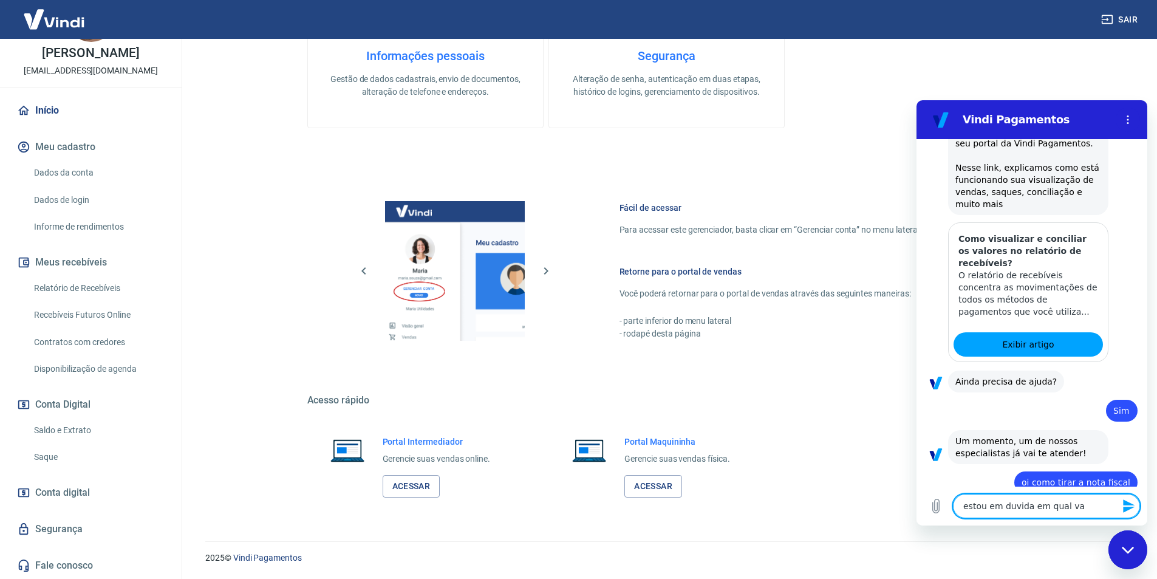
type textarea "estou em duvida em qual val"
type textarea "x"
type textarea "estou em duvida em qual valo"
type textarea "x"
type textarea "estou em duvida em qual valor"
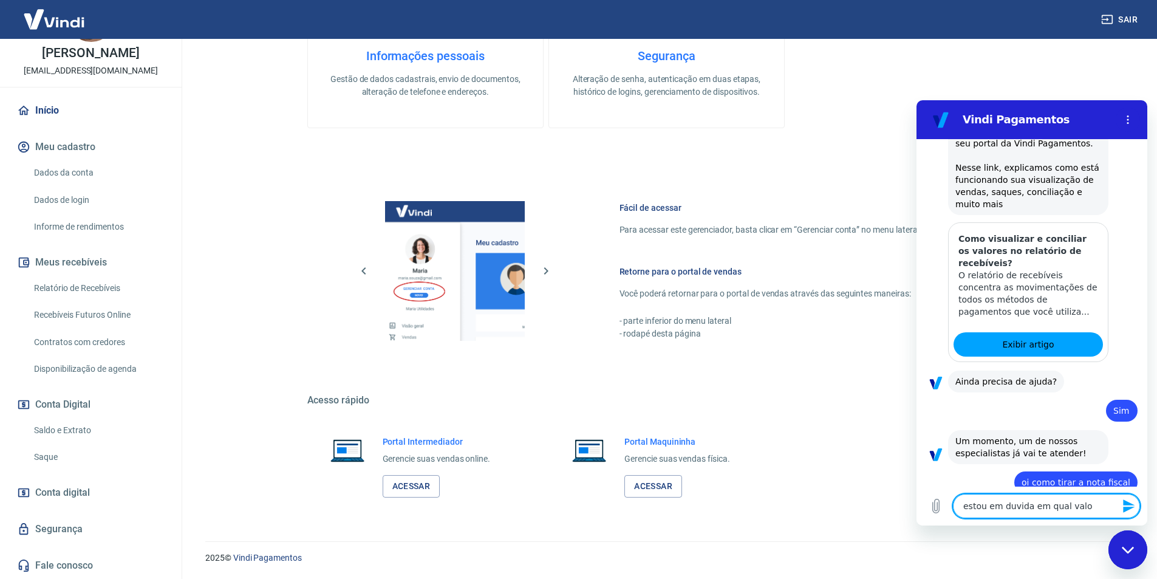
type textarea "x"
type textarea "estou em duvida em qual valor"
type textarea "x"
type textarea "estou em duvida em qual valor c"
type textarea "x"
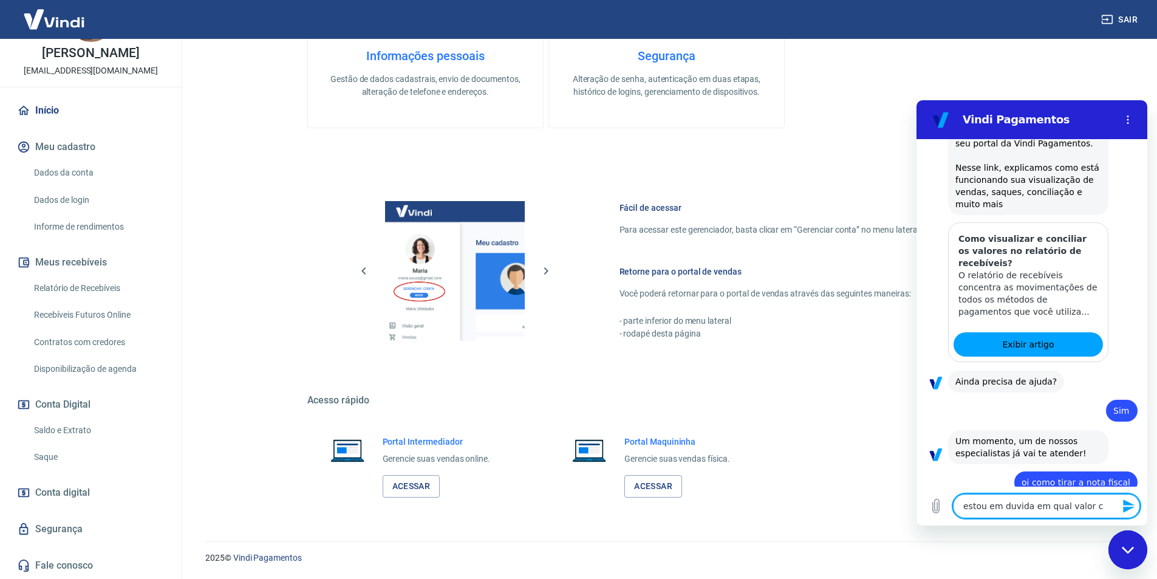
type textarea "estou em duvida em qual valor co"
type textarea "x"
type textarea "estou em duvida em qual valor con"
type textarea "x"
type textarea "estou em duvida em qual valor cons"
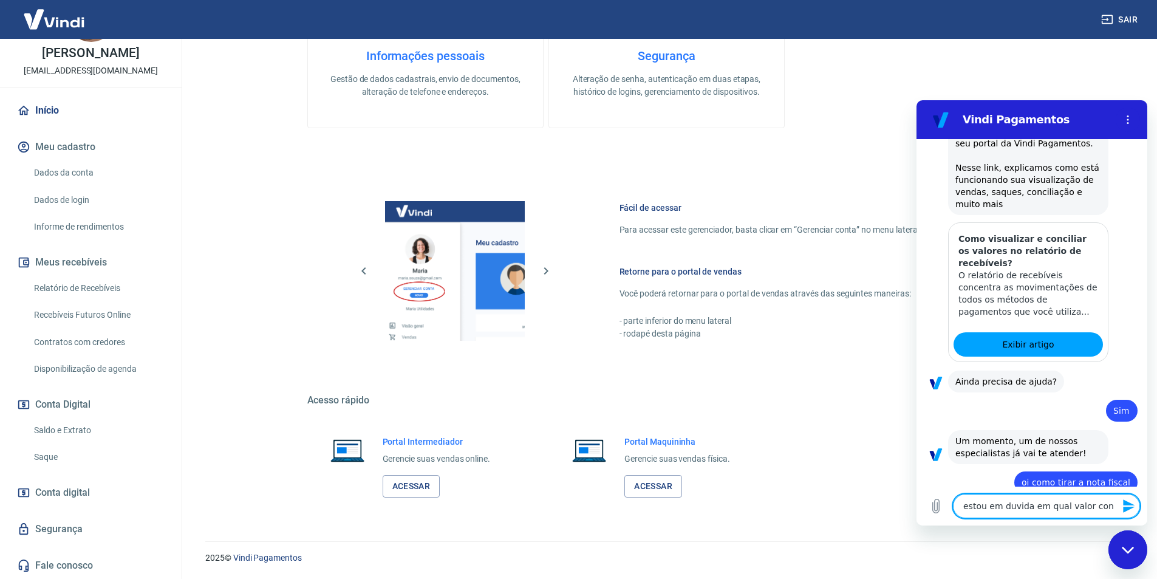
type textarea "x"
type textarea "estou em duvida em qual valor consi"
type textarea "x"
type textarea "estou em duvida em qual valor consid"
type textarea "x"
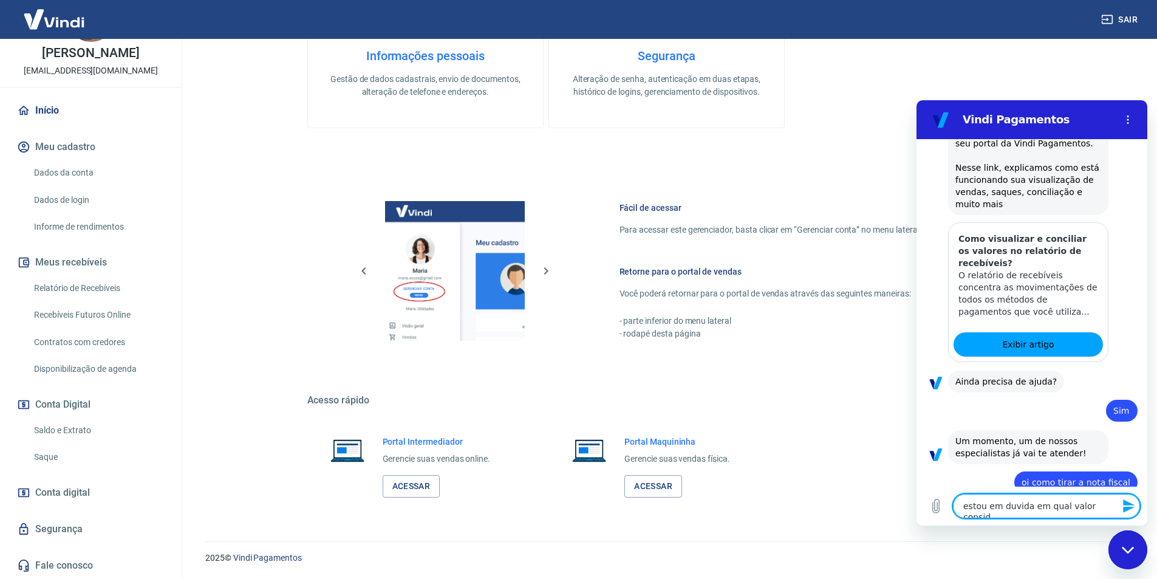
type textarea "estou em duvida em qual valor conside"
type textarea "x"
type textarea "estou em duvida em qual valor consider"
type textarea "x"
type textarea "estou em duvida em qual valor considera"
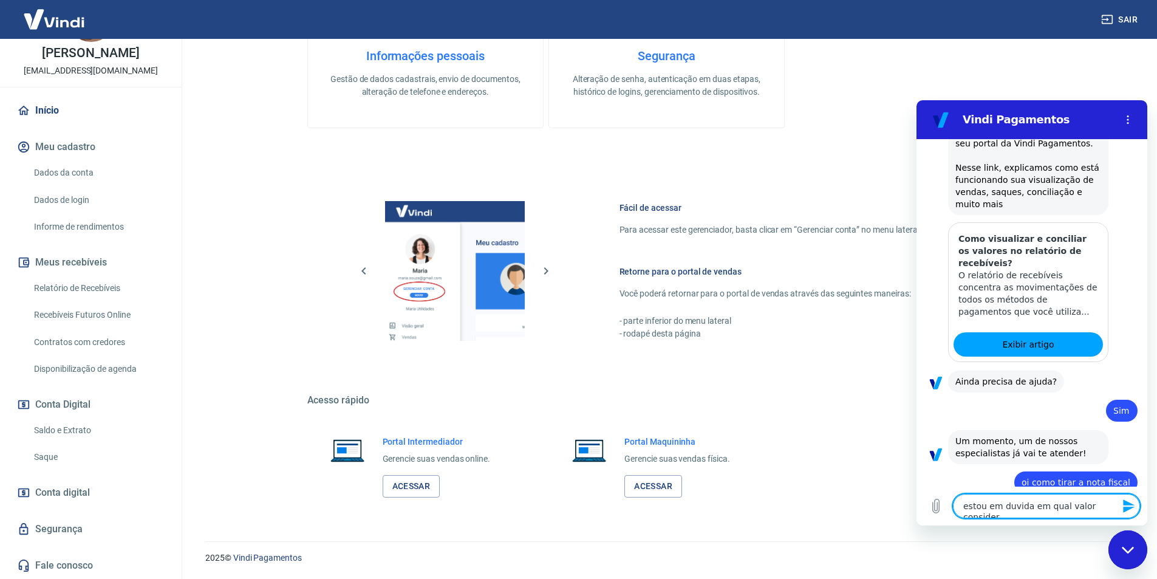
type textarea "x"
type textarea "estou em duvida em qual valor considerar"
type textarea "x"
type textarea "estou em duvida em qual valor considerar"
type textarea "x"
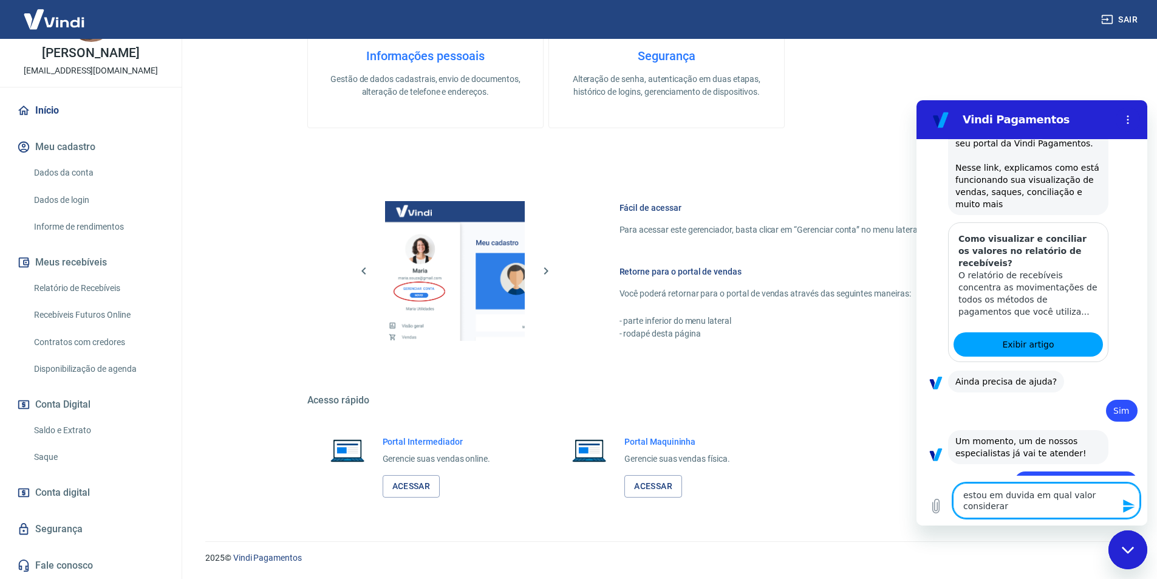
type textarea "estou em duvida em qual valor considerar p"
type textarea "x"
type textarea "estou em duvida em qual valor considerar pa"
type textarea "x"
type textarea "estou em duvida em qual valor considerar par"
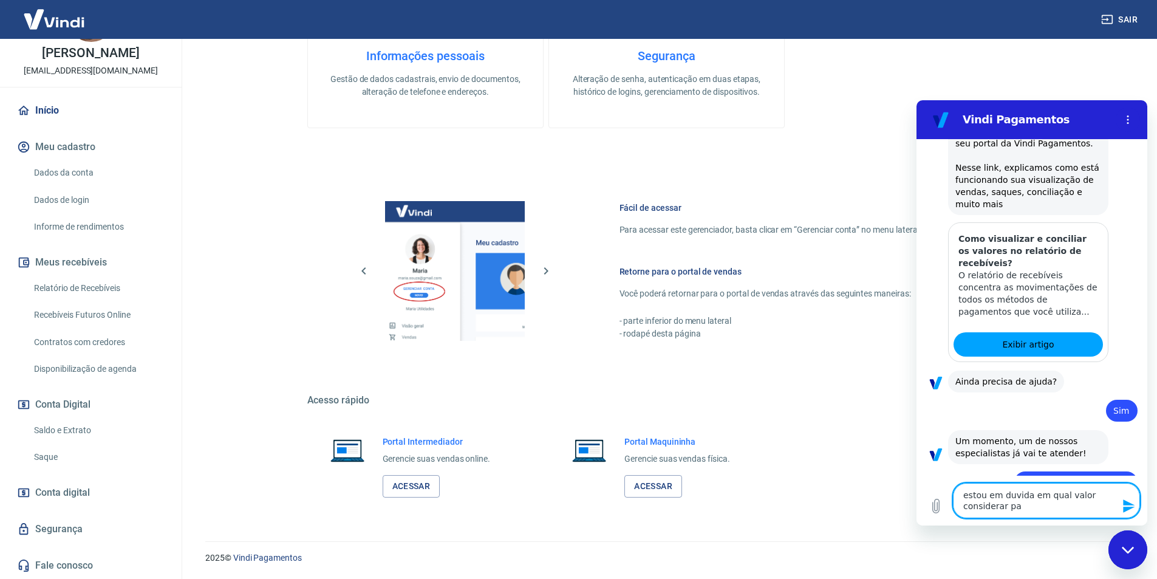
type textarea "x"
type textarea "estou em duvida em qual valor considerar para"
type textarea "x"
type textarea "estou em duvida em qual valor considerar para"
type textarea "x"
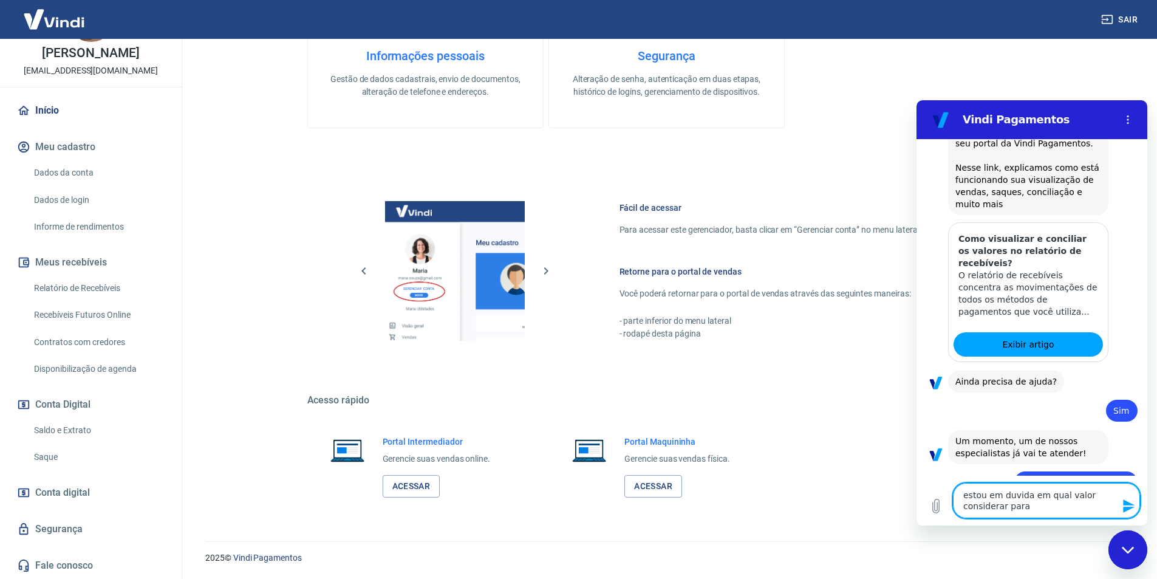
type textarea "estou em duvida em qual valor considerar para f"
type textarea "x"
type textarea "estou em duvida em qual valor considerar para fu"
type textarea "x"
type textarea "estou em duvida em qual valor considerar para f"
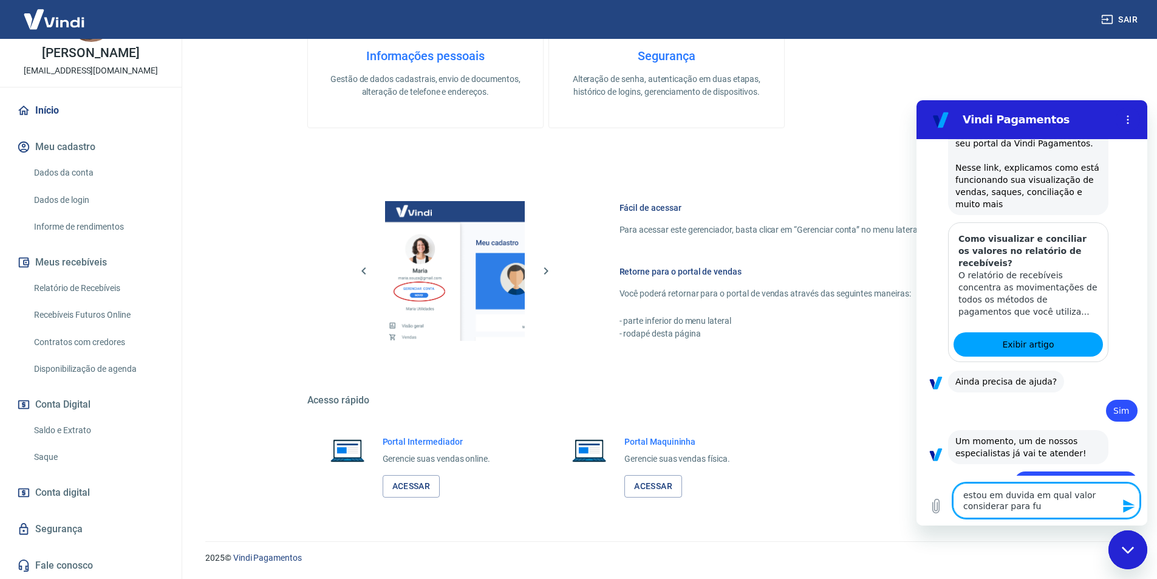
type textarea "x"
type textarea "estou em duvida em qual valor considerar para fi"
type textarea "x"
type textarea "estou em duvida em qual valor considerar para fin"
type textarea "x"
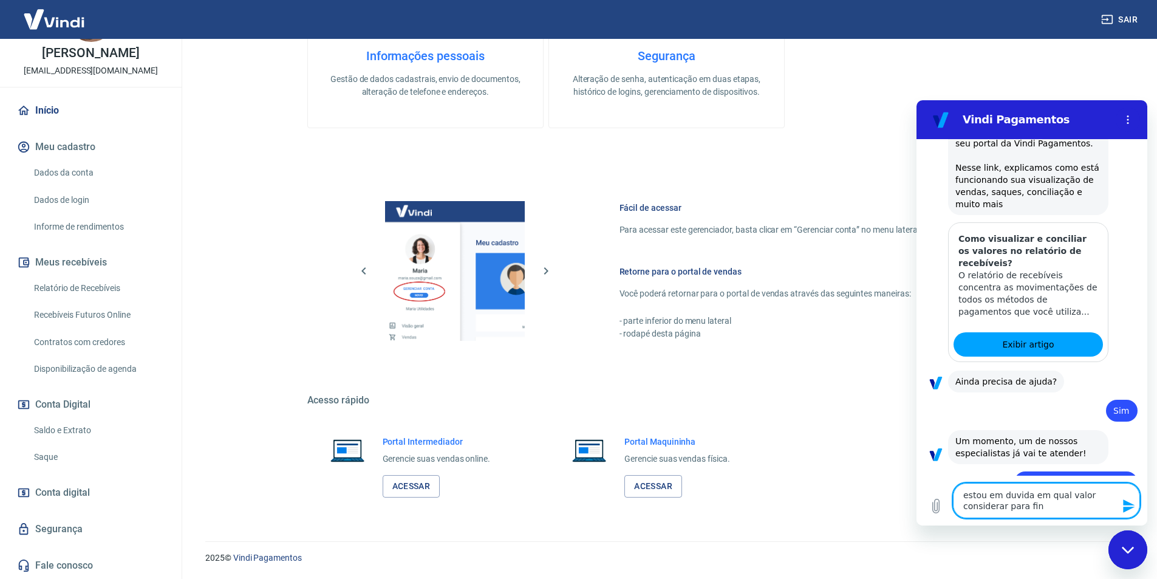
type textarea "estou em duvida em qual valor considerar para fins"
type textarea "x"
type textarea "estou em duvida em qual valor considerar para fins"
type textarea "x"
type textarea "estou em duvida em qual valor considerar para fins d"
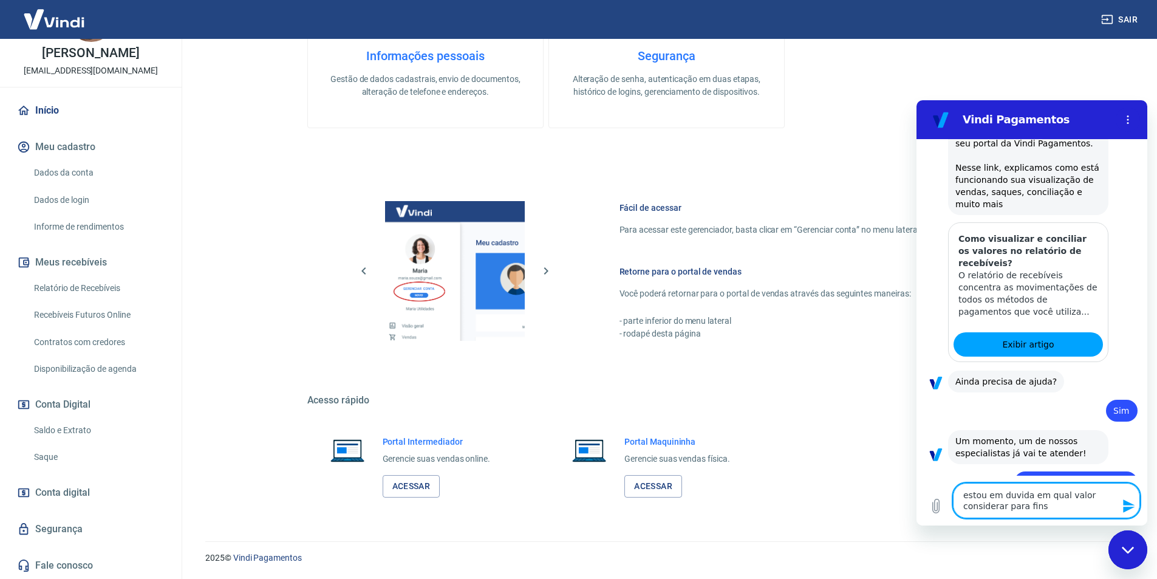
type textarea "x"
type textarea "estou em duvida em qual valor considerar para fins de"
type textarea "x"
type textarea "estou em duvida em qual valor considerar para fins de"
type textarea "x"
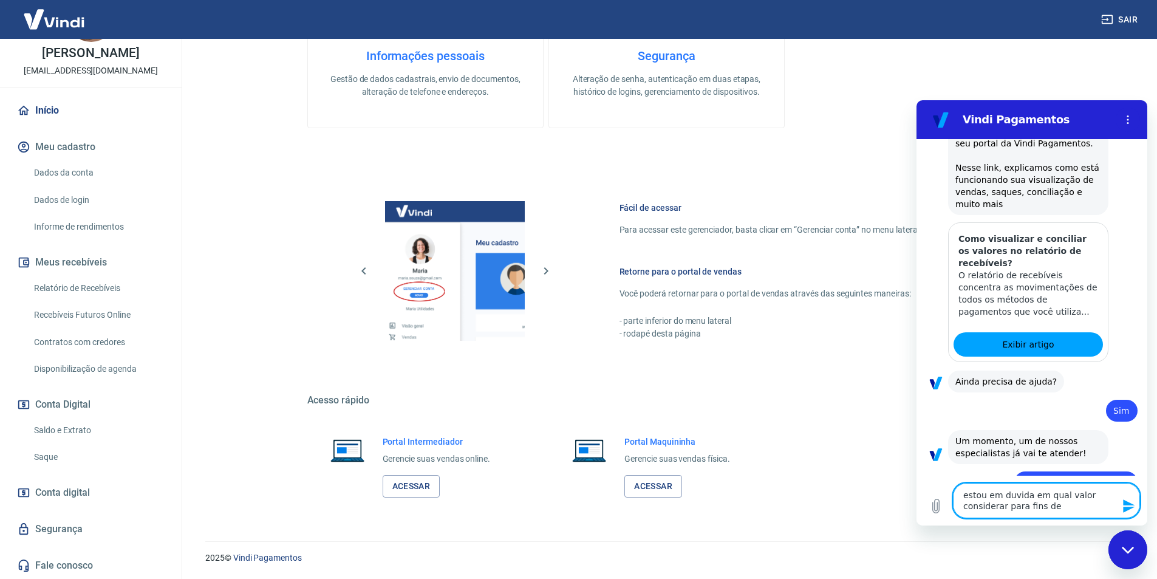
type textarea "estou em duvida em qual valor considerar para fins de e"
type textarea "x"
type textarea "estou em duvida em qual valor considerar para fins de em"
type textarea "x"
type textarea "estou em duvida em qual valor considerar para fins de emi"
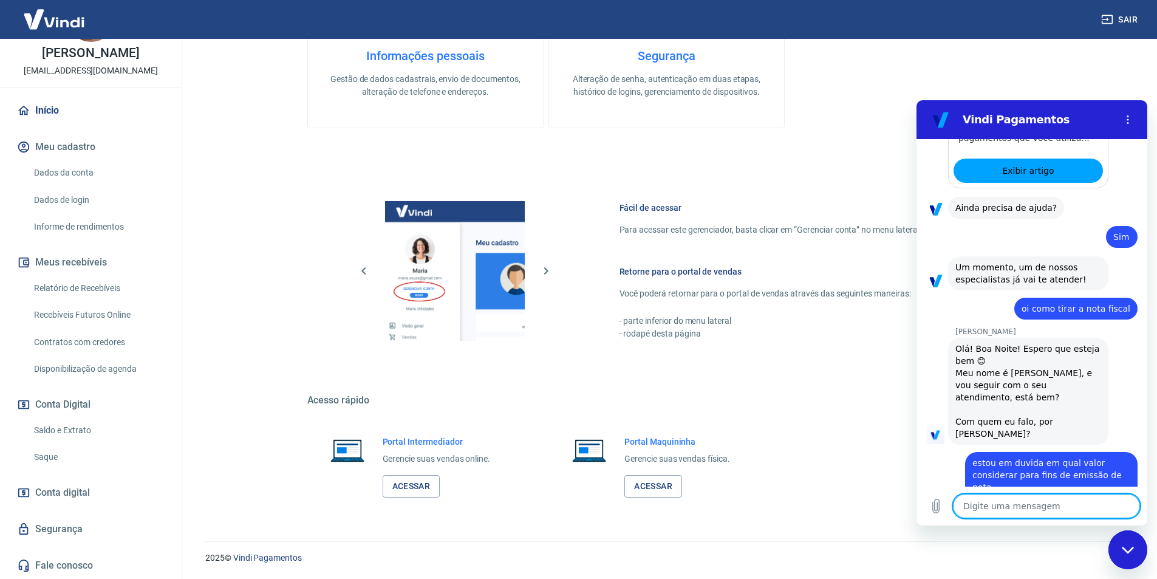
scroll to position [3213, 0]
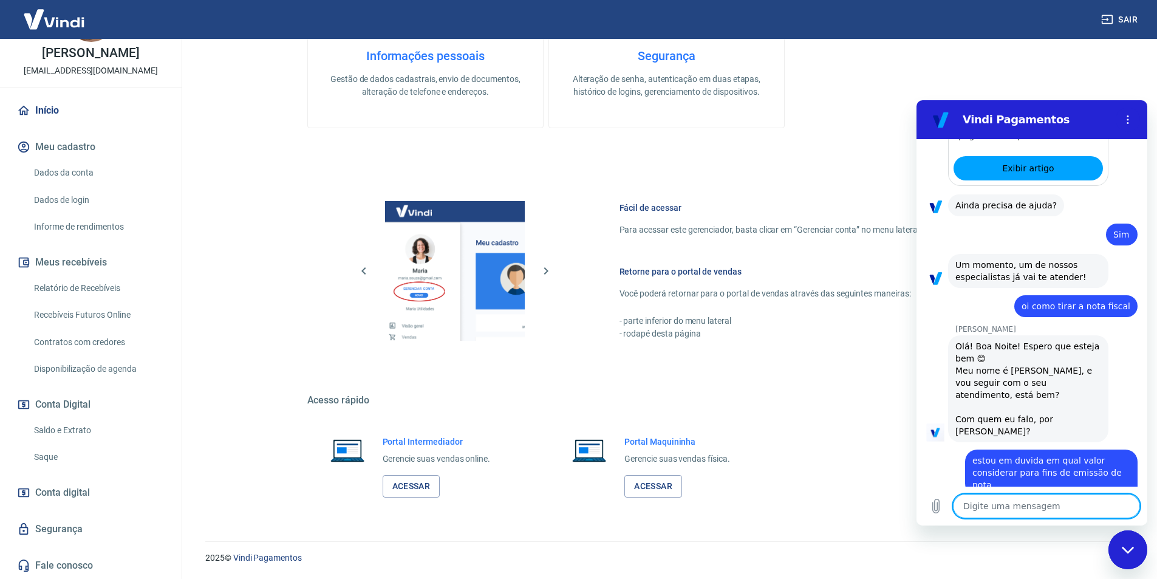
click at [1015, 502] on textarea at bounding box center [1046, 506] width 187 height 24
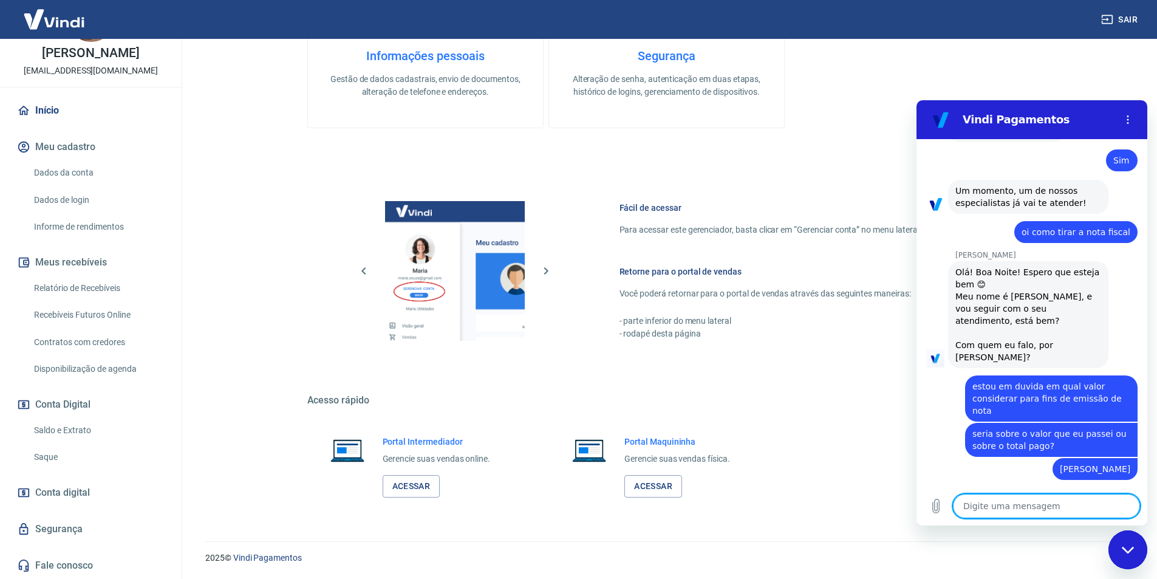
scroll to position [3290, 0]
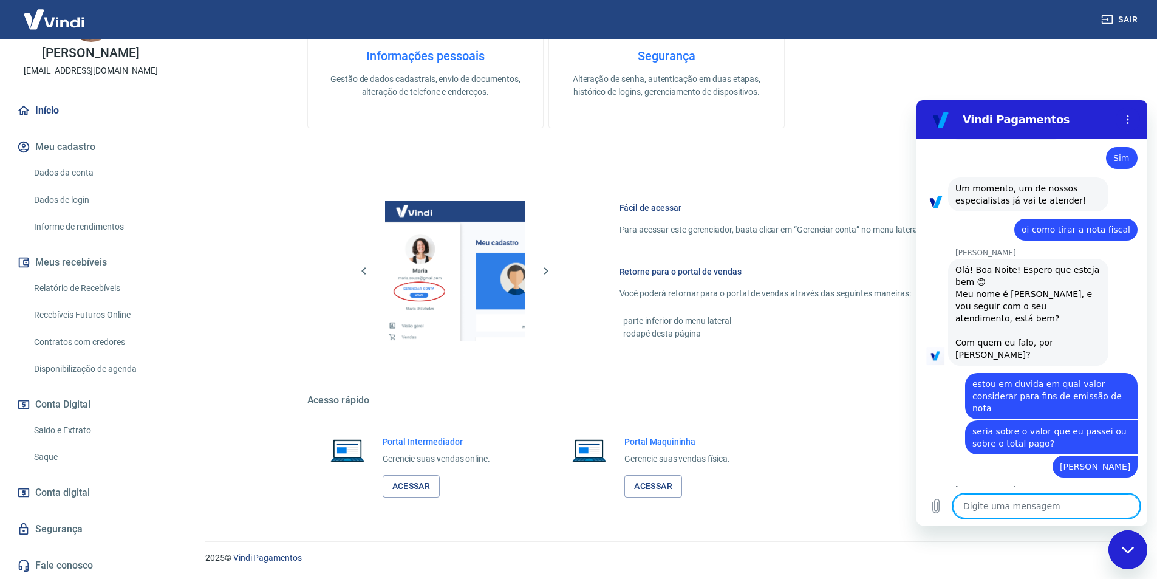
click at [786, 137] on div "Importante! Valide seus dados Por favor, envie os documentos necessários para v…" at bounding box center [666, 56] width 719 height 911
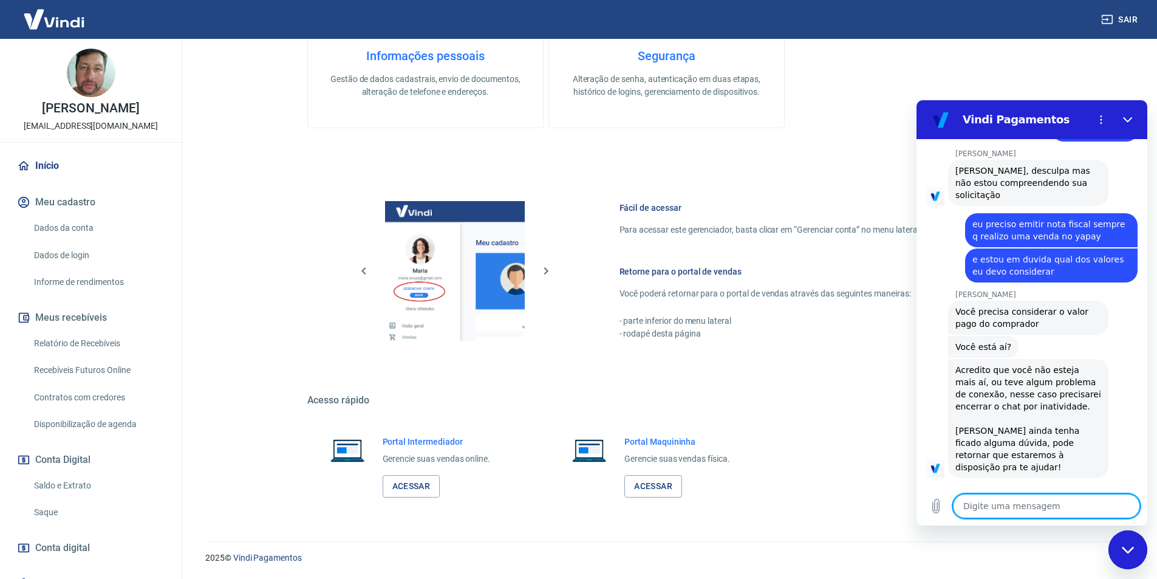
scroll to position [3553, 0]
